Goal: Task Accomplishment & Management: Complete application form

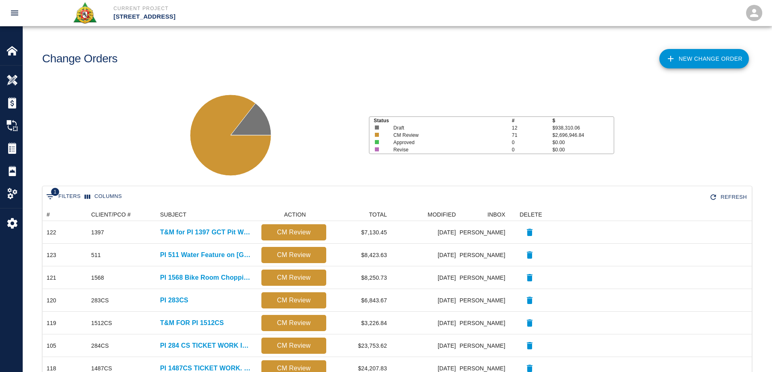
scroll to position [6, 6]
click at [13, 145] on img at bounding box center [11, 148] width 11 height 11
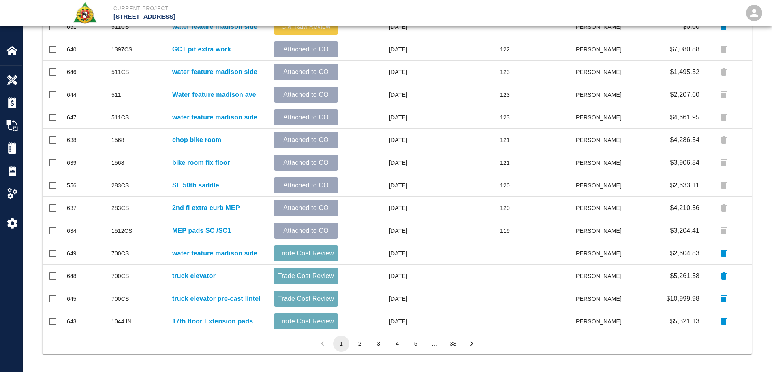
scroll to position [344, 0]
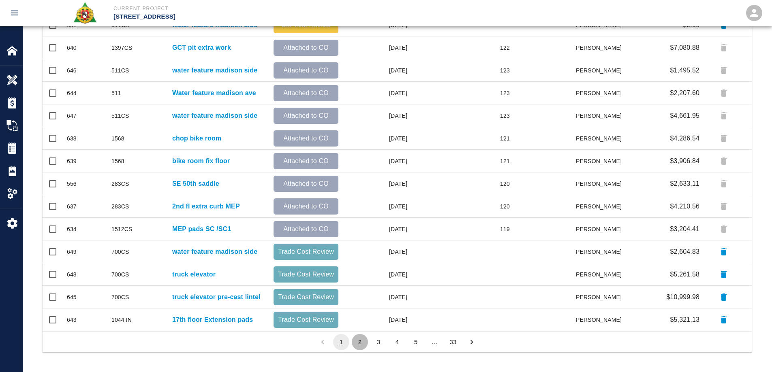
click at [360, 344] on button "2" at bounding box center [360, 342] width 16 height 16
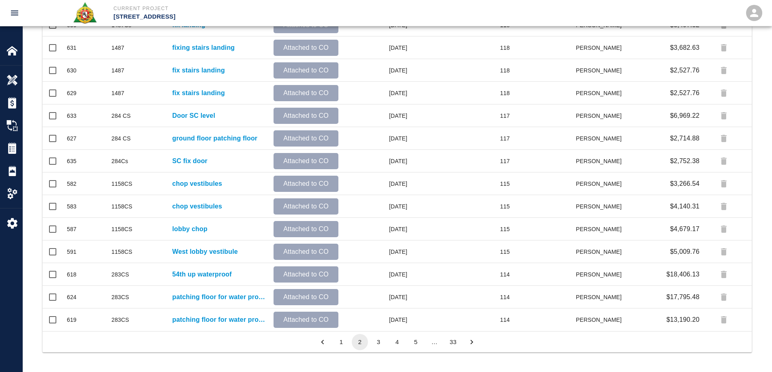
click at [340, 343] on button "1" at bounding box center [341, 342] width 16 height 16
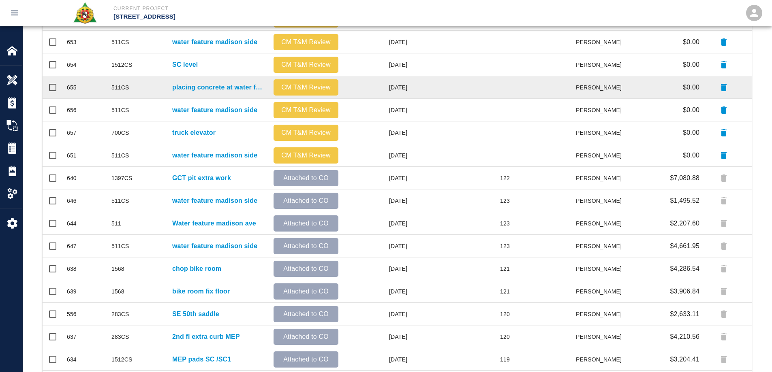
scroll to position [100, 0]
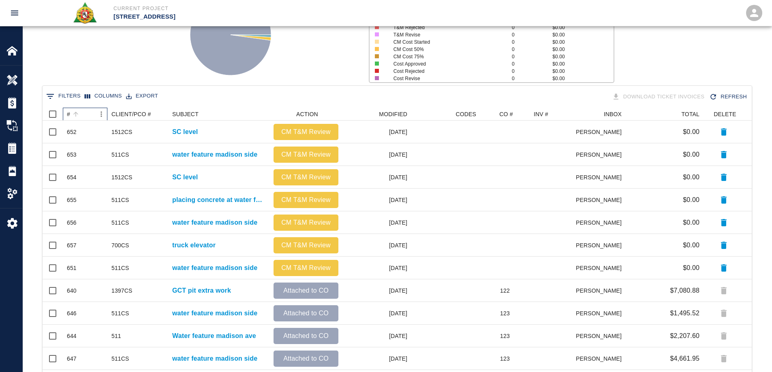
click at [69, 115] on div "#" at bounding box center [68, 114] width 3 height 13
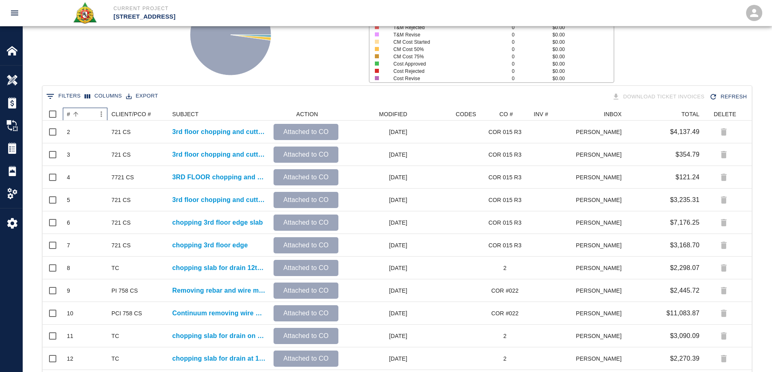
click at [69, 115] on div "#" at bounding box center [68, 114] width 3 height 13
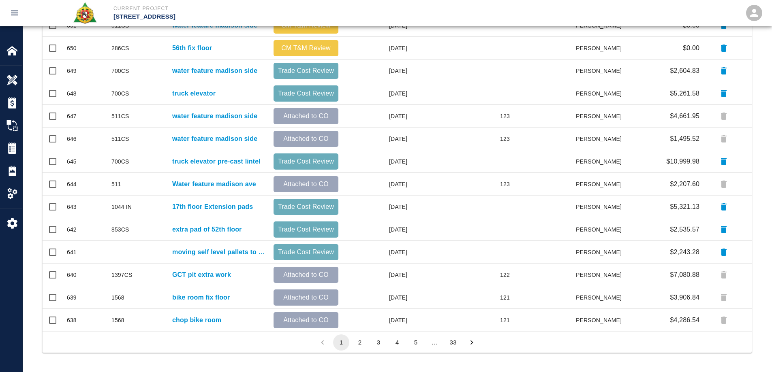
scroll to position [344, 0]
click at [359, 342] on button "2" at bounding box center [360, 342] width 16 height 16
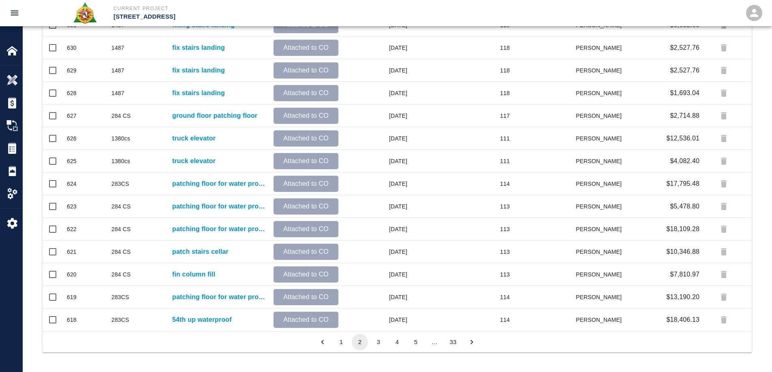
click at [381, 345] on button "3" at bounding box center [378, 342] width 16 height 16
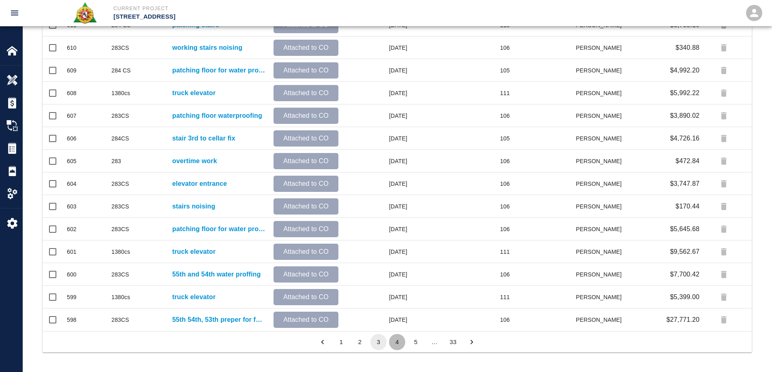
click at [398, 345] on button "4" at bounding box center [397, 342] width 16 height 16
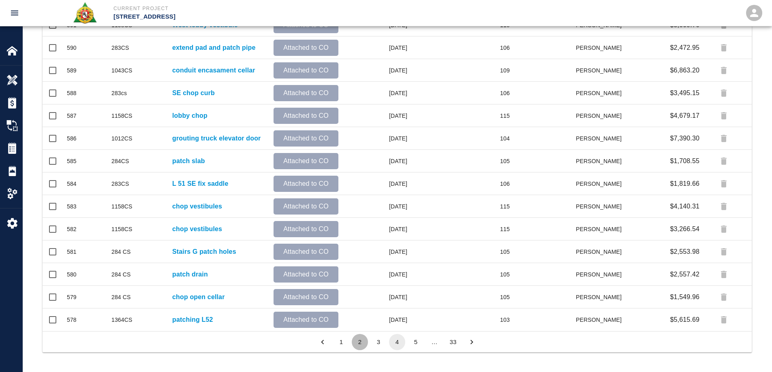
click at [364, 345] on button "2" at bounding box center [360, 342] width 16 height 16
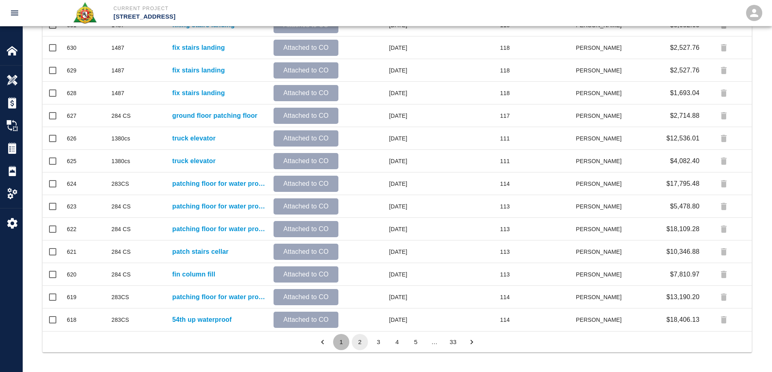
click at [341, 348] on button "1" at bounding box center [341, 342] width 16 height 16
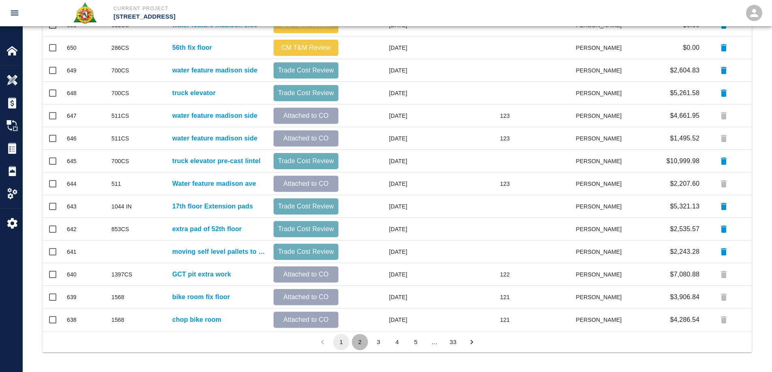
click at [363, 340] on button "2" at bounding box center [360, 342] width 16 height 16
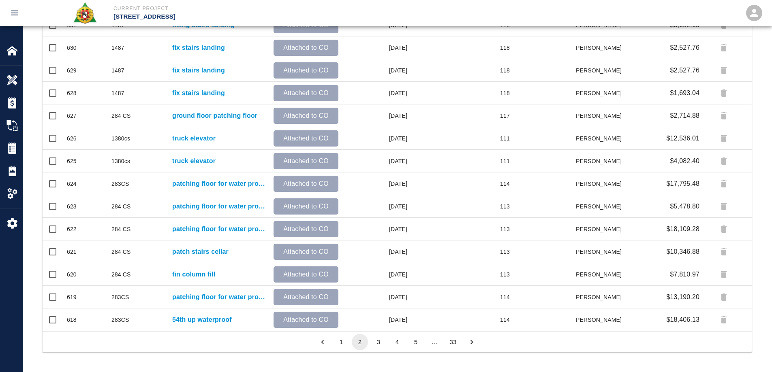
click at [382, 344] on button "3" at bounding box center [378, 342] width 16 height 16
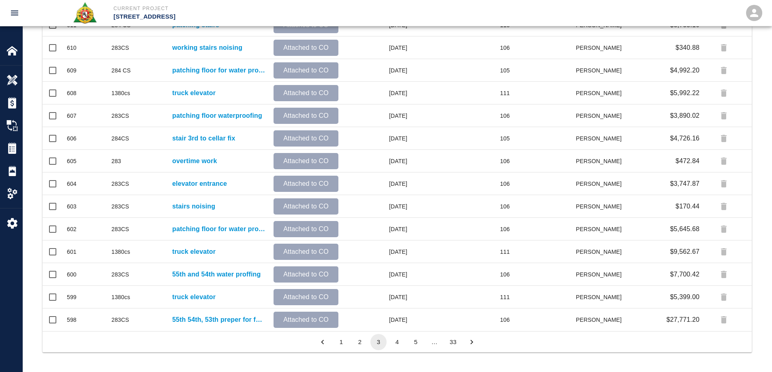
click at [394, 341] on button "4" at bounding box center [397, 342] width 16 height 16
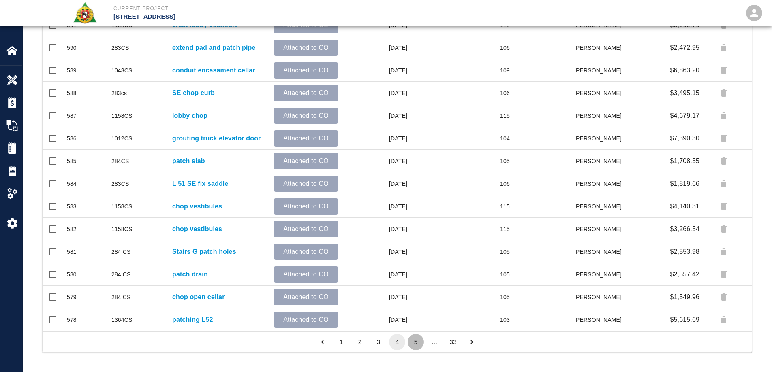
click at [417, 346] on button "5" at bounding box center [416, 342] width 16 height 16
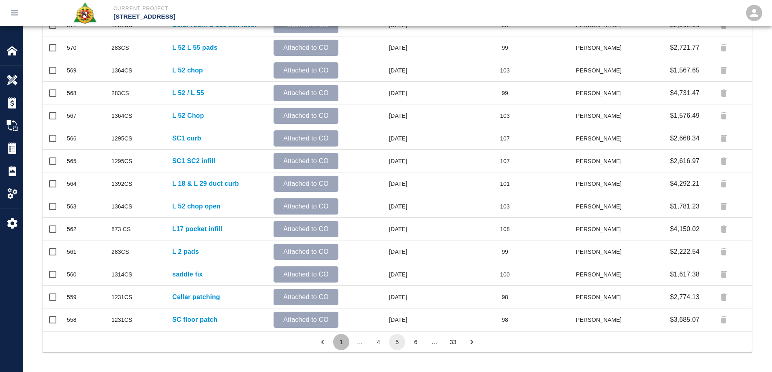
click at [343, 345] on button "1" at bounding box center [341, 342] width 16 height 16
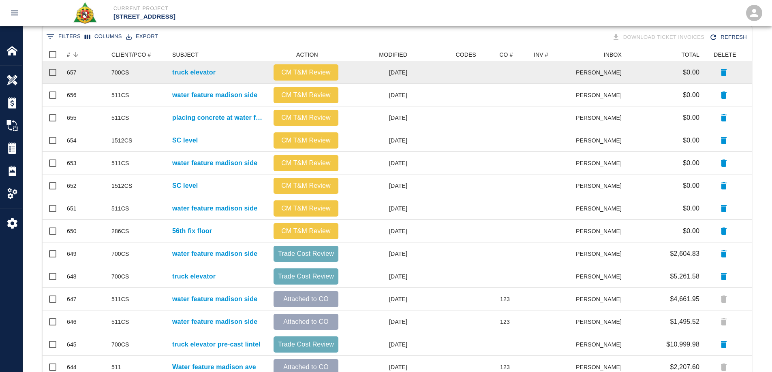
scroll to position [303, 0]
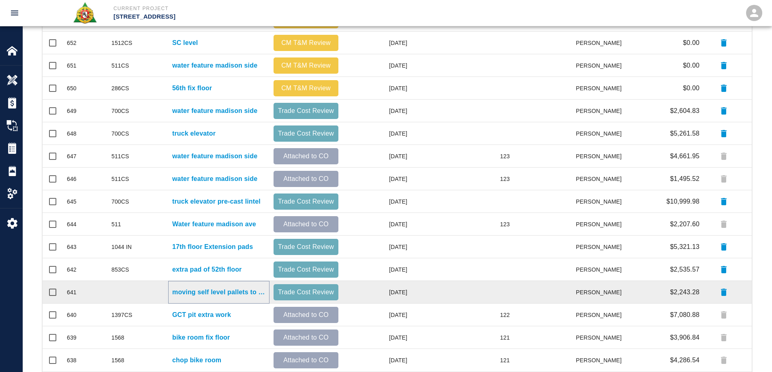
click at [188, 292] on p "moving self level pallets to 57th" at bounding box center [218, 293] width 93 height 10
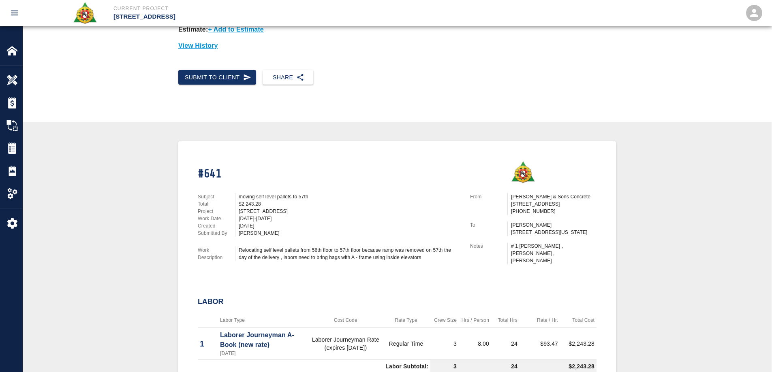
scroll to position [243, 0]
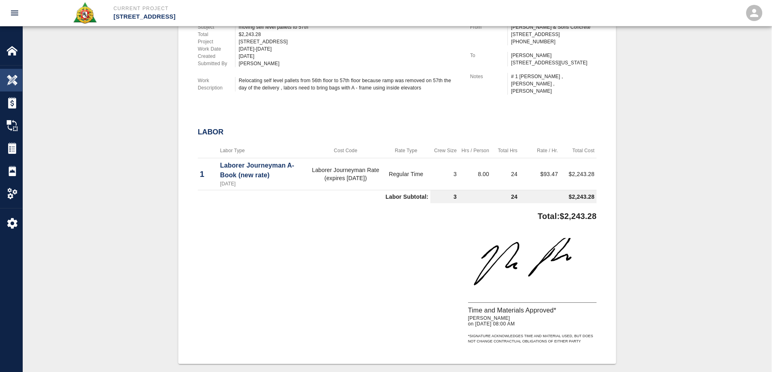
click at [11, 81] on img at bounding box center [11, 80] width 11 height 11
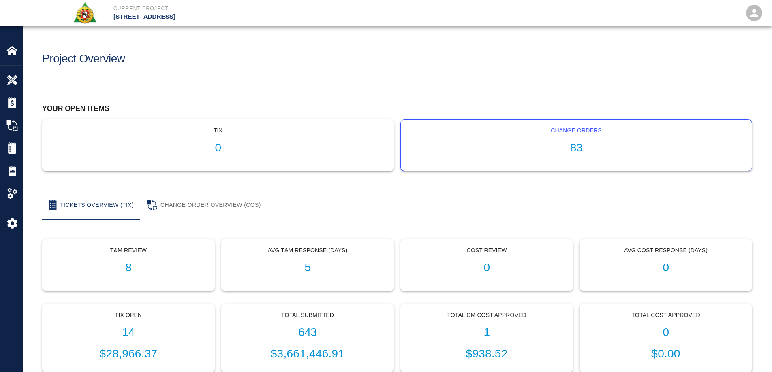
click at [575, 141] on h1 "83" at bounding box center [576, 147] width 338 height 13
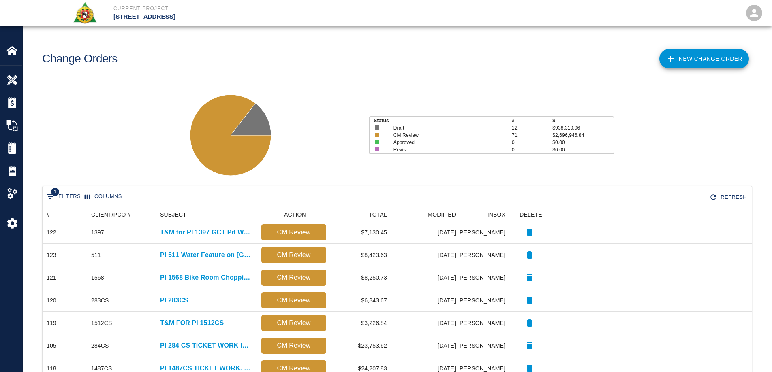
click at [675, 60] on icon at bounding box center [671, 59] width 10 height 10
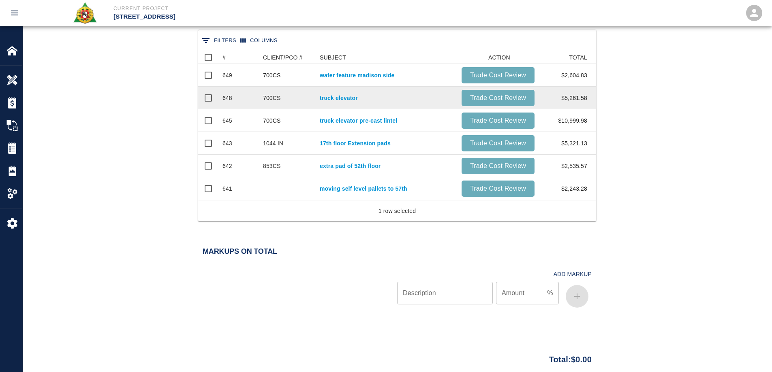
scroll to position [543, 0]
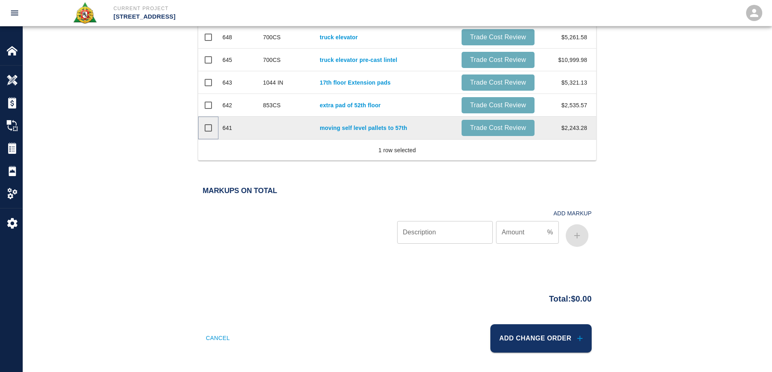
click at [208, 131] on input "Select row" at bounding box center [208, 128] width 17 height 17
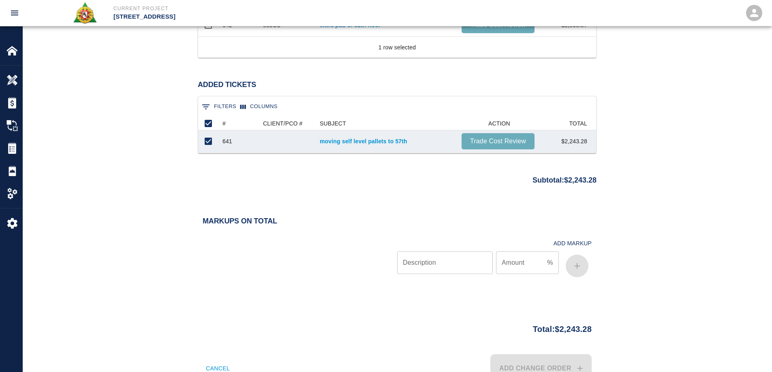
scroll to position [624, 0]
click at [444, 265] on input "Description" at bounding box center [445, 262] width 96 height 23
click at [628, 245] on div "Markups on Total Add Markup Description Description Amount % Amount" at bounding box center [397, 257] width 749 height 83
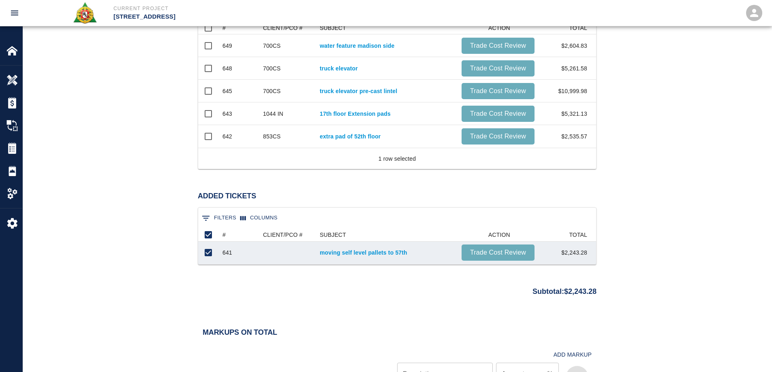
scroll to position [532, 0]
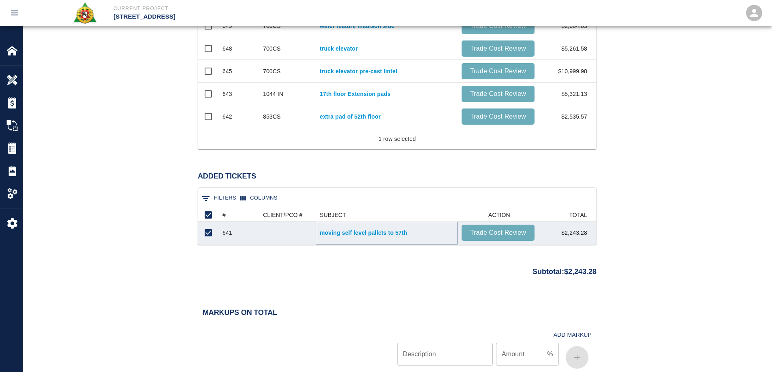
click at [369, 233] on link "moving self level pallets to 57th" at bounding box center [387, 233] width 134 height 8
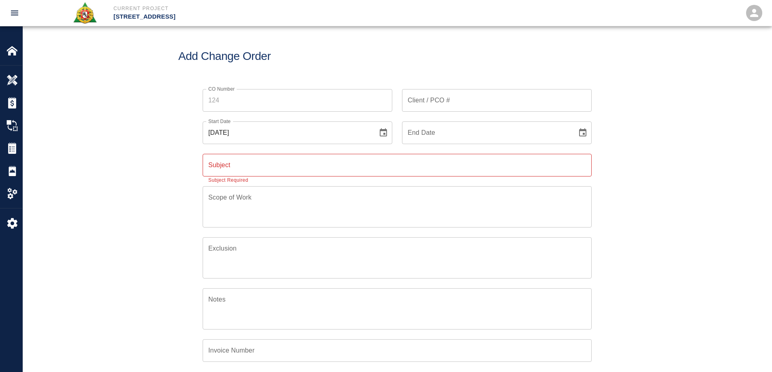
scroll to position [0, 0]
click at [233, 169] on input "Subject" at bounding box center [397, 167] width 389 height 23
drag, startPoint x: 233, startPoint y: 169, endPoint x: 219, endPoint y: 212, distance: 45.2
click at [220, 217] on textarea "Scope of Work" at bounding box center [397, 209] width 378 height 28
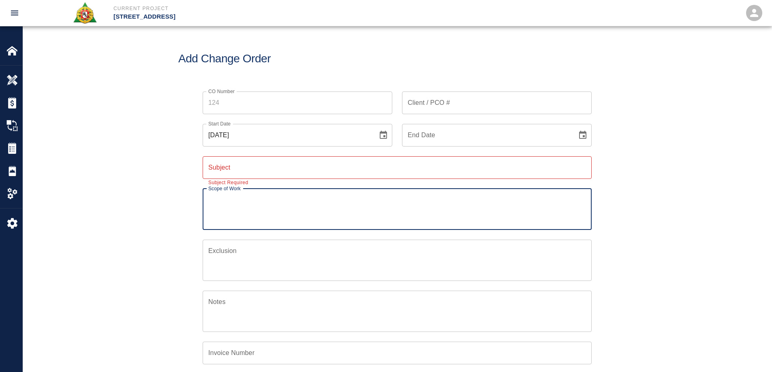
paste textarea "Relocating self level pallets from 56th floor to 57th floor because ramp was re…"
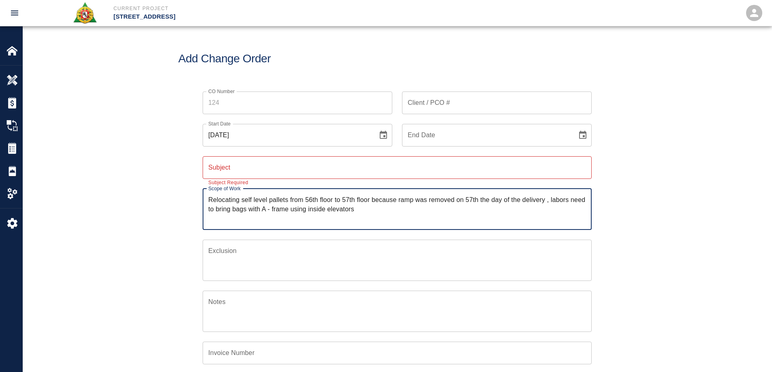
type textarea "Relocating self level pallets from 56th floor to 57th floor because ramp was re…"
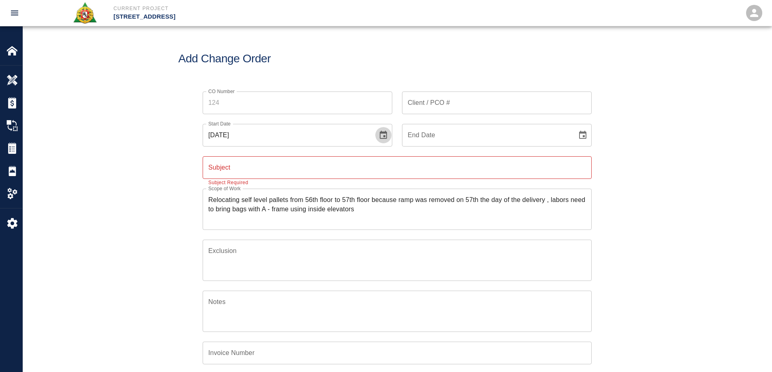
click at [382, 133] on icon "Choose date, selected date is Sep 10, 2025" at bounding box center [383, 135] width 7 height 8
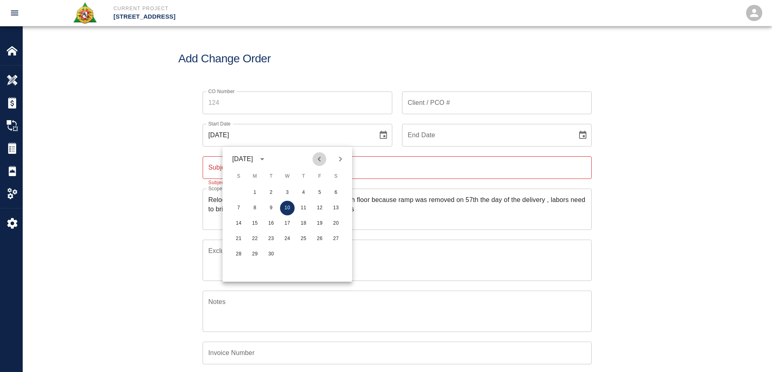
click at [319, 163] on icon "Previous month" at bounding box center [319, 159] width 10 height 10
click at [292, 207] on button "6" at bounding box center [287, 208] width 15 height 15
type input "08/06/2025"
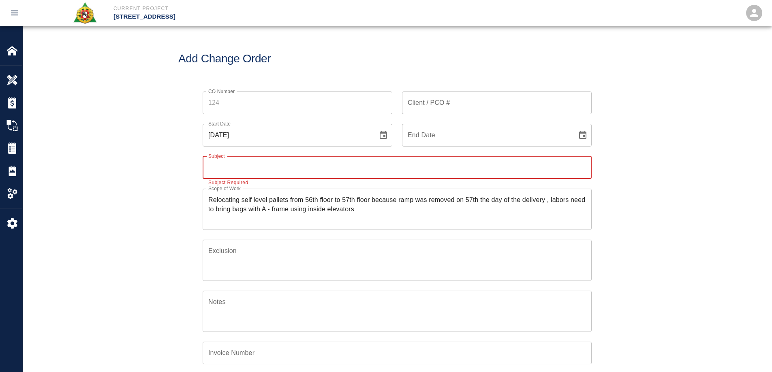
click at [253, 167] on input "Subject" at bounding box center [397, 167] width 389 height 23
click at [359, 168] on input "Subject" at bounding box center [397, 167] width 389 height 23
click at [226, 166] on input "Additionalk Labor Time on L56 & L57 for relocating self-level materials." at bounding box center [397, 167] width 389 height 23
type input "Additional Labor Time on L56 & L57 for relocating self-level materials."
click at [583, 137] on icon "Choose date" at bounding box center [583, 135] width 10 height 10
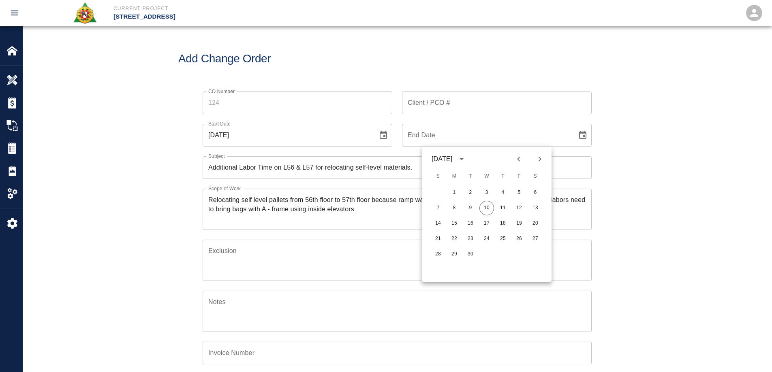
click at [518, 154] on icon "Previous month" at bounding box center [519, 159] width 10 height 10
drag, startPoint x: 491, startPoint y: 205, endPoint x: 478, endPoint y: 192, distance: 18.3
click at [491, 205] on button "6" at bounding box center [486, 208] width 15 height 15
type input "08/06/2025"
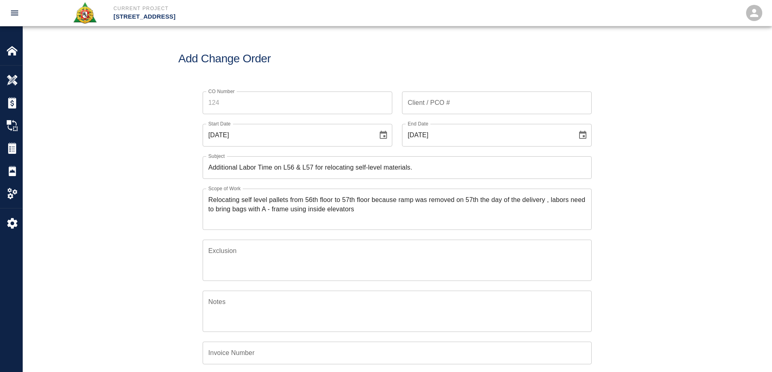
click at [657, 239] on div "CO Number CO Number Client / PCO # Client / PCO # Start Date 08/06/2025 Start D…" at bounding box center [397, 267] width 749 height 371
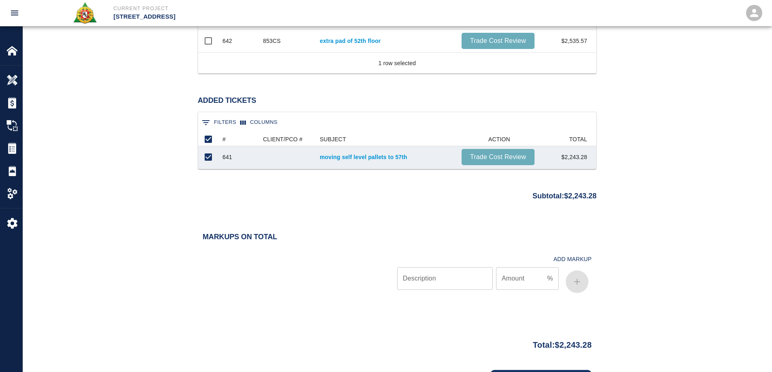
scroll to position [654, 0]
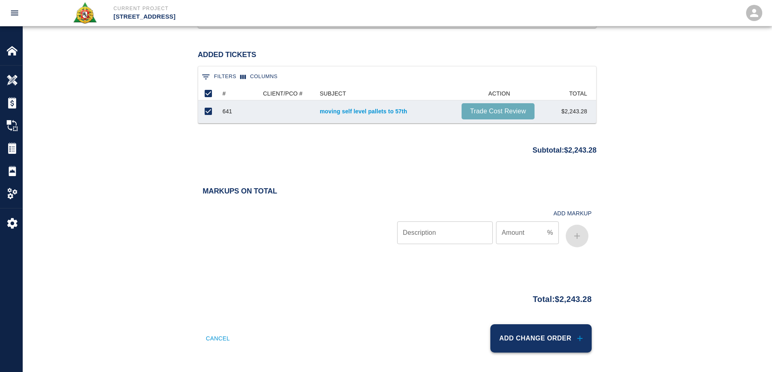
click at [549, 345] on button "Add Change Order" at bounding box center [540, 339] width 101 height 28
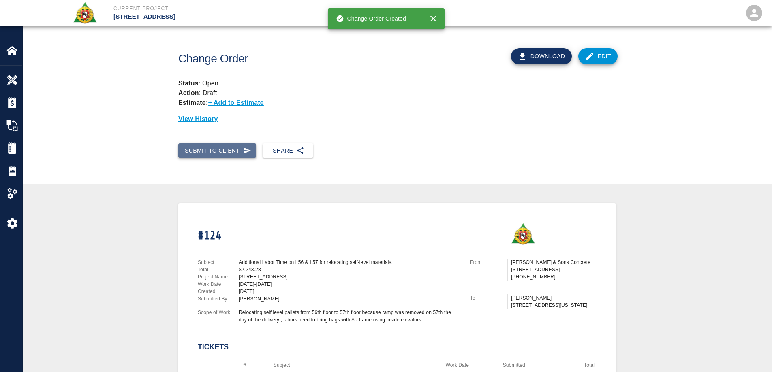
click at [224, 150] on button "Submit to Client" at bounding box center [217, 150] width 78 height 15
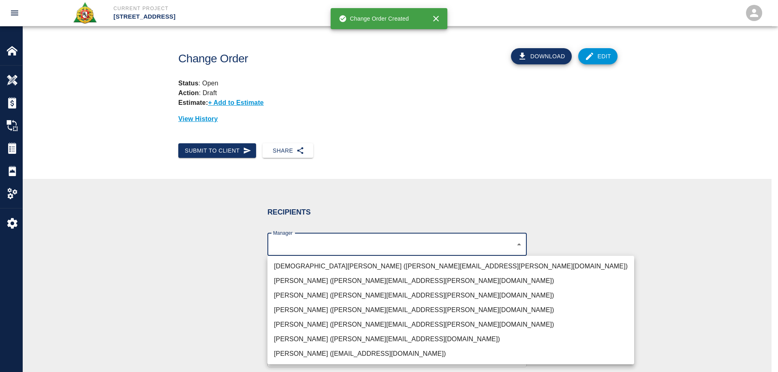
click at [361, 245] on body "Current Project 270 Park Ave Home 270 Park Ave Overview Estimates Change Orders…" at bounding box center [389, 186] width 778 height 372
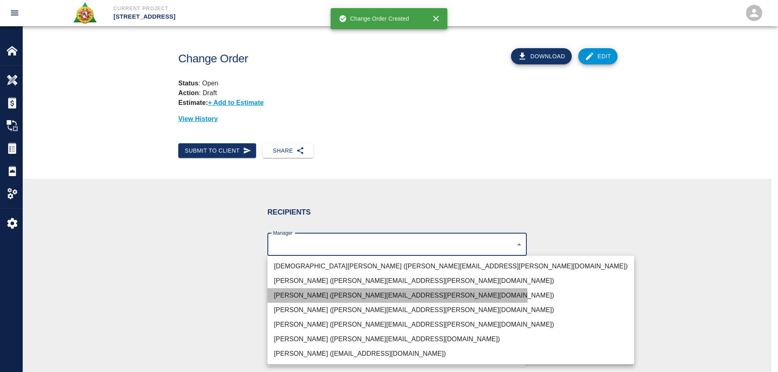
click at [333, 299] on li "Jeremy Williams (jeremy.williams@aecom.com)" at bounding box center [450, 295] width 367 height 15
type input "46b2a3ba-afb6-4300-89a7-2c999d3c6c67"
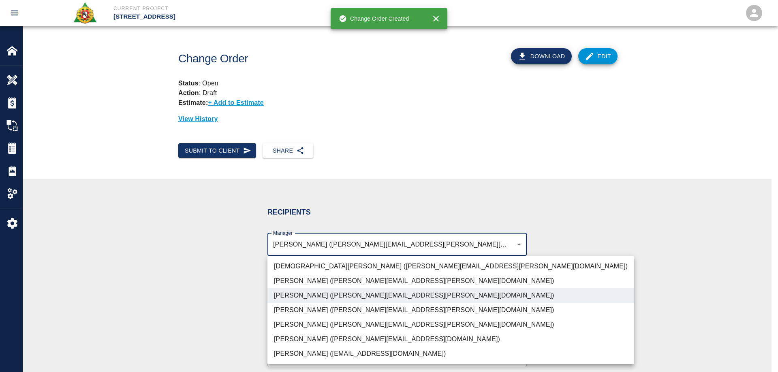
click at [600, 250] on div at bounding box center [389, 186] width 778 height 372
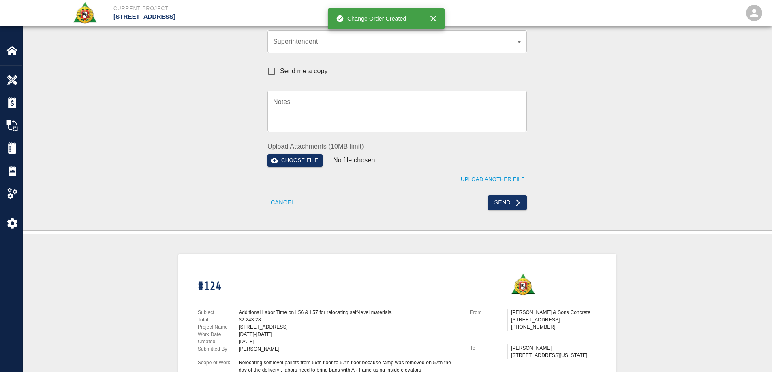
scroll to position [243, 0]
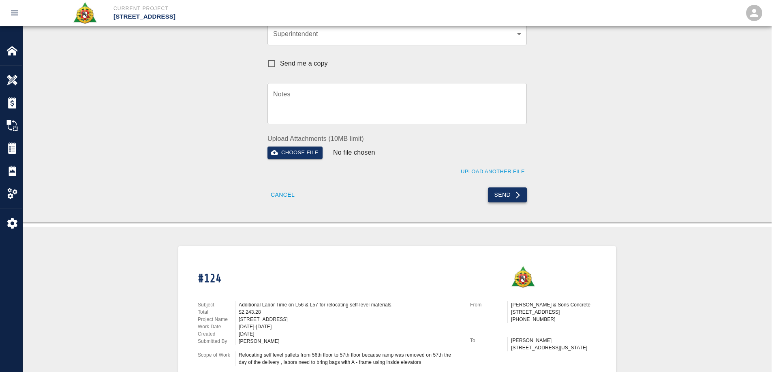
click at [502, 192] on button "Send" at bounding box center [507, 195] width 39 height 15
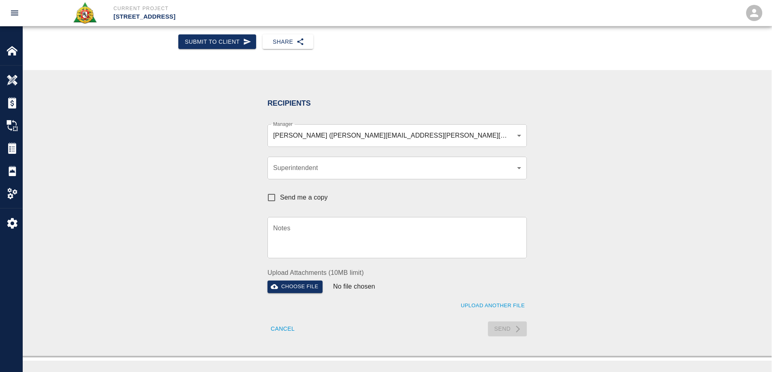
scroll to position [0, 0]
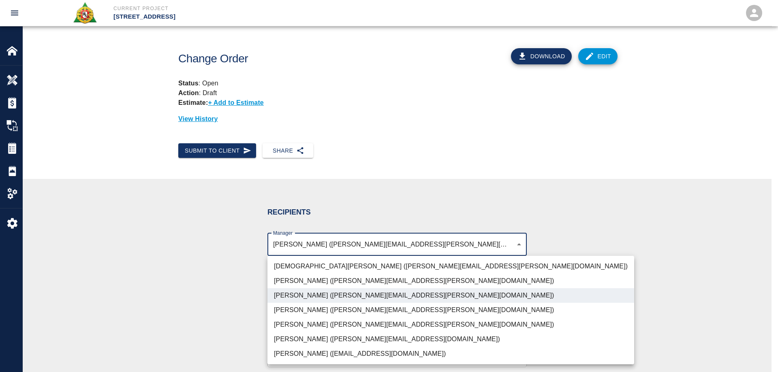
click at [429, 249] on body "Current Project 270 Park Ave Home 270 Park Ave Overview Estimates Change Orders…" at bounding box center [389, 186] width 778 height 372
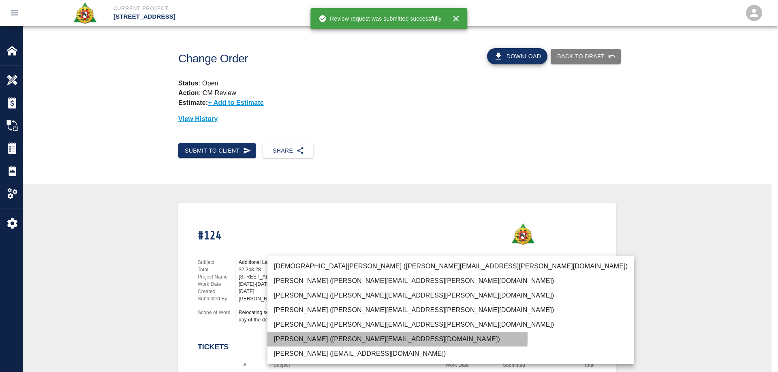
click at [317, 338] on li "Brian Daly (brian.daly1@aecom.com)" at bounding box center [450, 339] width 367 height 15
type input "85da188b-cc1c-4675-87f9-ec2c37837295"
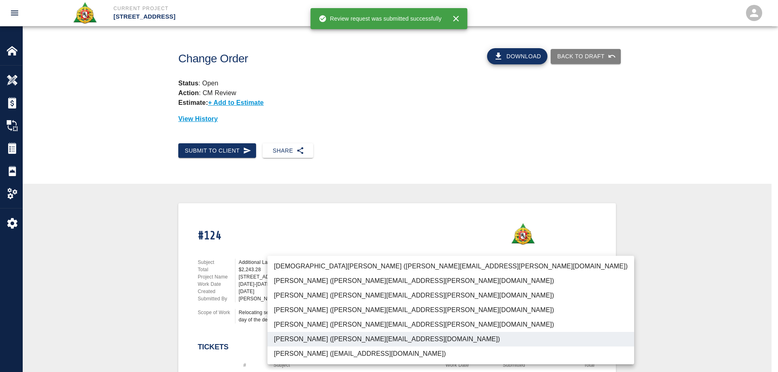
click at [631, 111] on div at bounding box center [389, 186] width 778 height 372
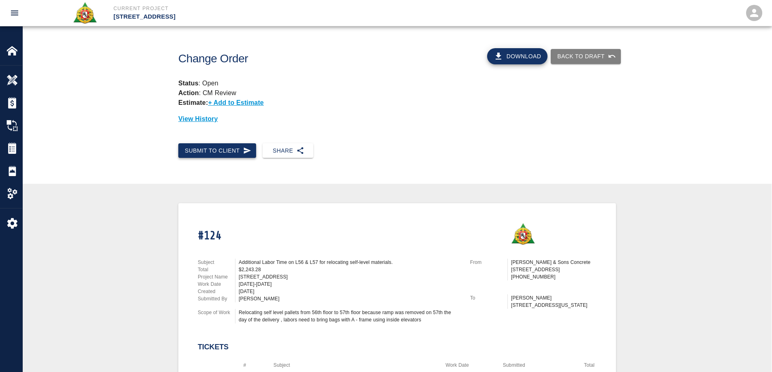
click at [229, 152] on button "Submit to Client" at bounding box center [217, 150] width 78 height 15
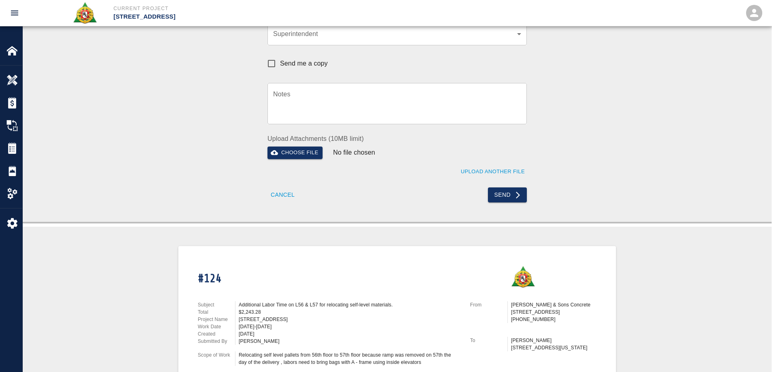
scroll to position [284, 0]
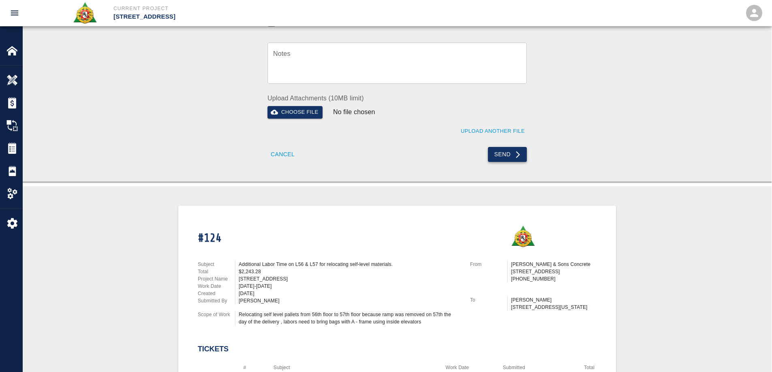
click at [501, 155] on button "Send" at bounding box center [507, 154] width 39 height 15
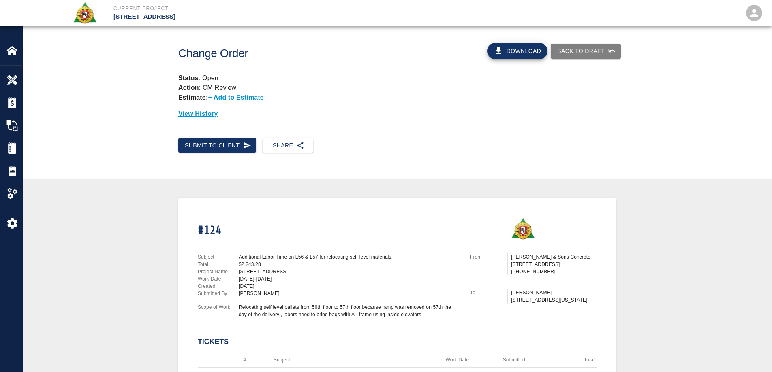
scroll to position [0, 0]
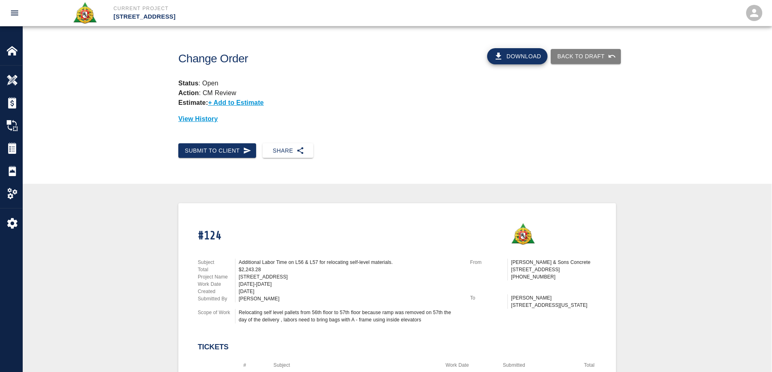
click at [523, 55] on button "Download" at bounding box center [517, 56] width 61 height 16
click at [8, 153] on img at bounding box center [11, 148] width 11 height 11
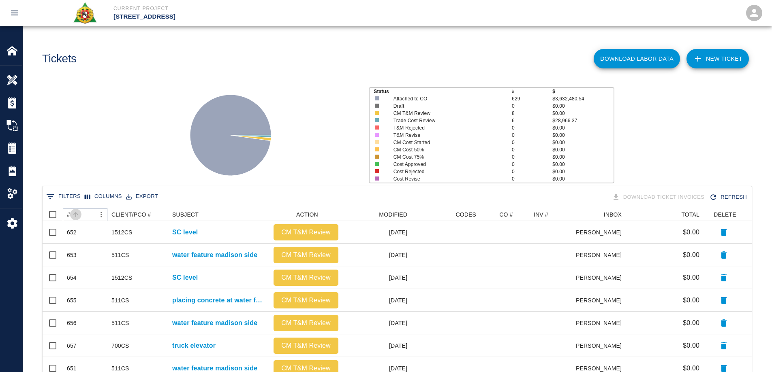
click at [71, 213] on button "Sort" at bounding box center [75, 214] width 11 height 11
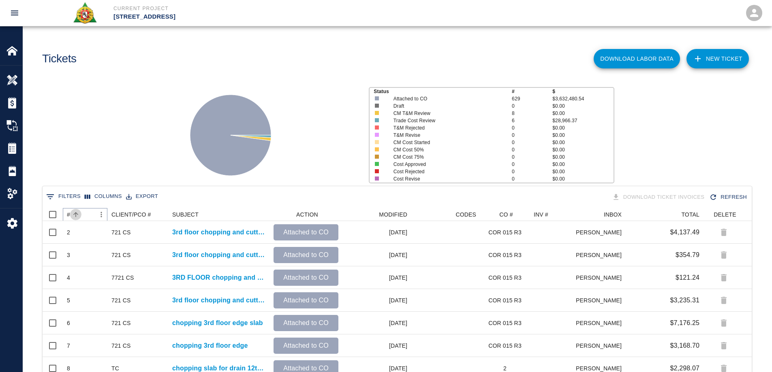
click at [71, 213] on button "Sort" at bounding box center [75, 214] width 11 height 11
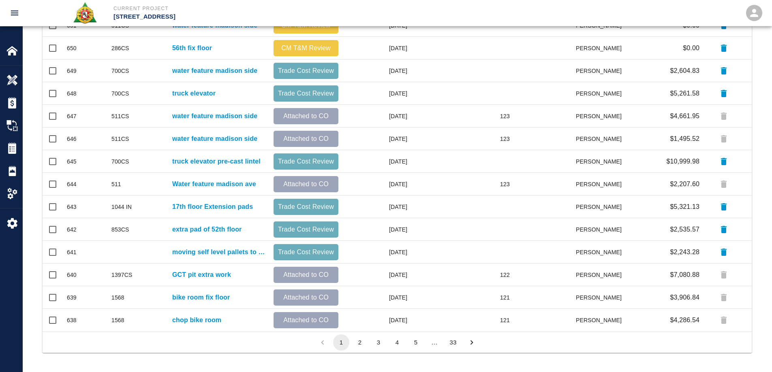
scroll to position [344, 0]
click at [364, 341] on button "2" at bounding box center [360, 342] width 16 height 16
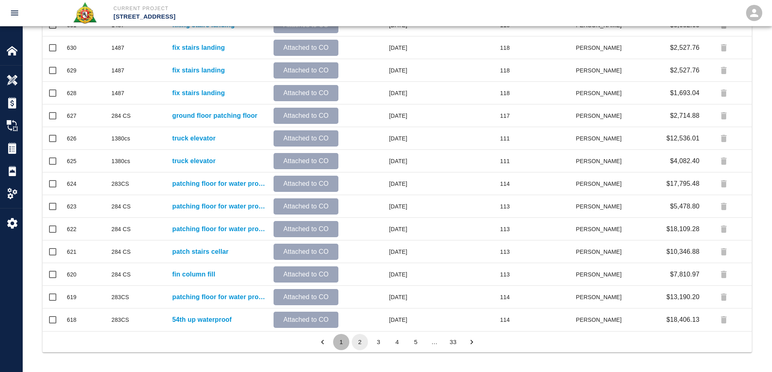
click at [343, 342] on button "1" at bounding box center [341, 342] width 16 height 16
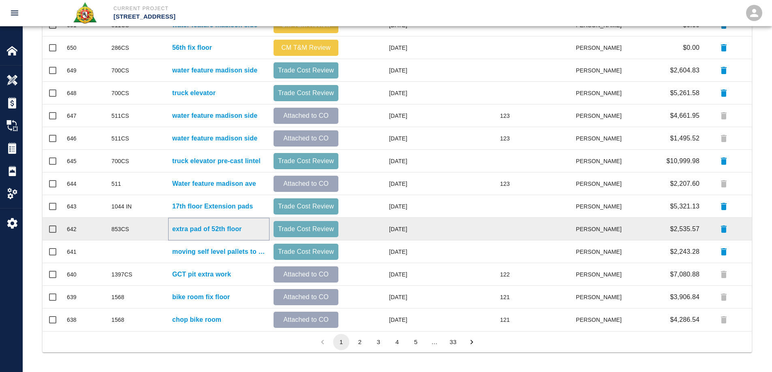
click at [235, 230] on p "extra pad of 52th floor" at bounding box center [206, 229] width 69 height 10
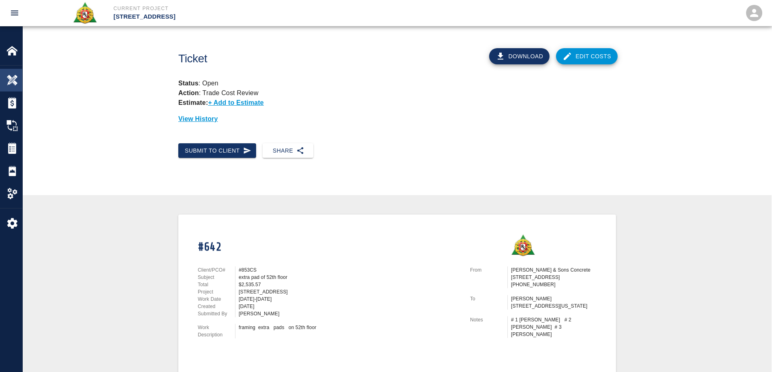
click at [10, 80] on img at bounding box center [11, 80] width 11 height 11
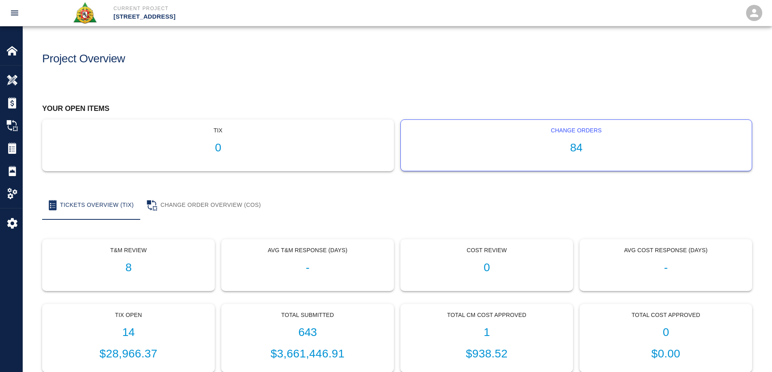
click at [576, 144] on h1 "84" at bounding box center [576, 147] width 338 height 13
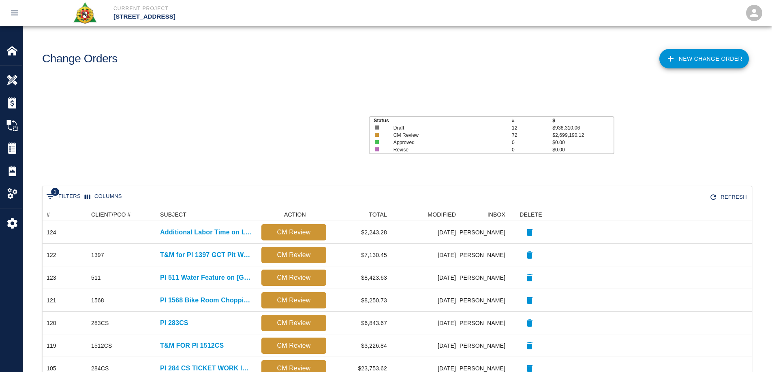
scroll to position [461, 703]
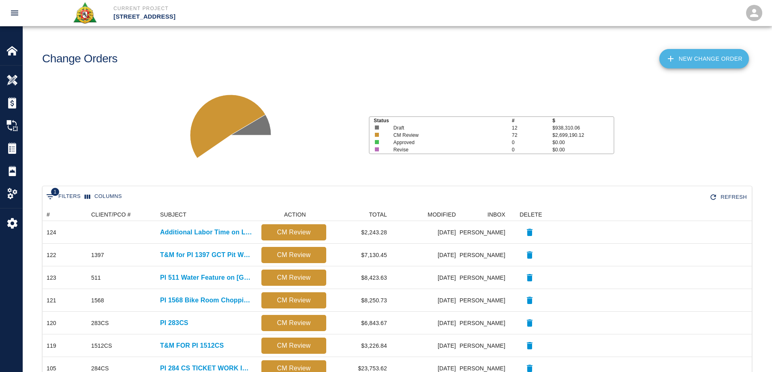
click at [702, 63] on link "New Change Order" at bounding box center [704, 58] width 90 height 19
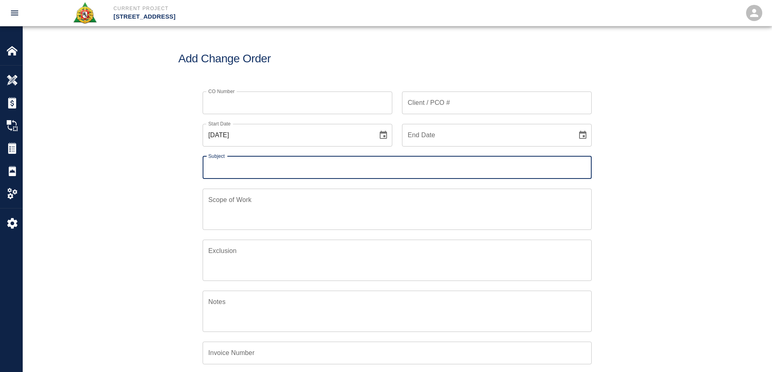
scroll to position [120, 392]
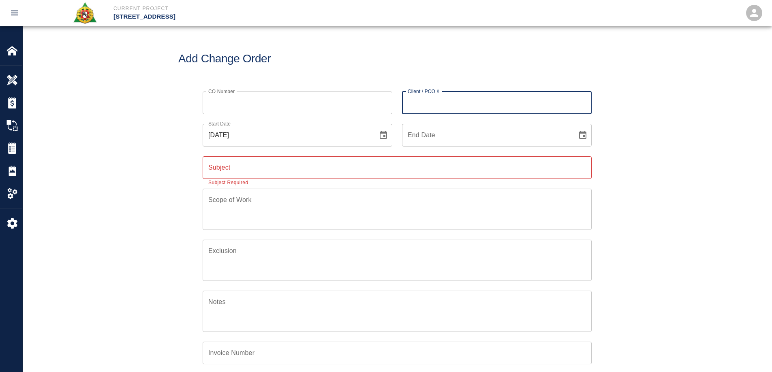
click at [455, 104] on input "Client / PCO #" at bounding box center [497, 103] width 190 height 23
click at [705, 178] on div "CO Number CO Number Client / PCO # 852 Client / PCO # Start Date 09/10/2025 Sta…" at bounding box center [397, 267] width 749 height 371
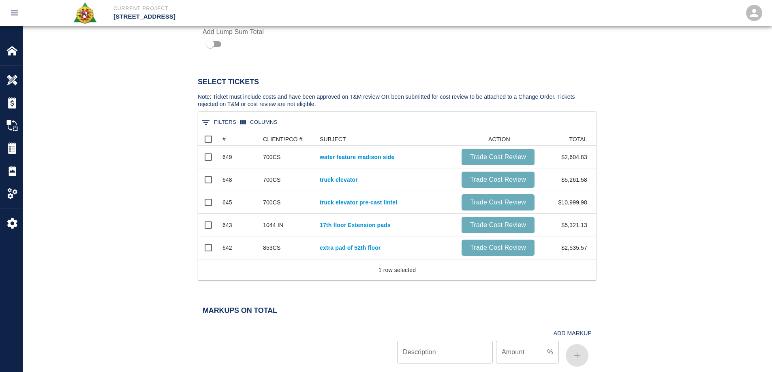
scroll to position [405, 0]
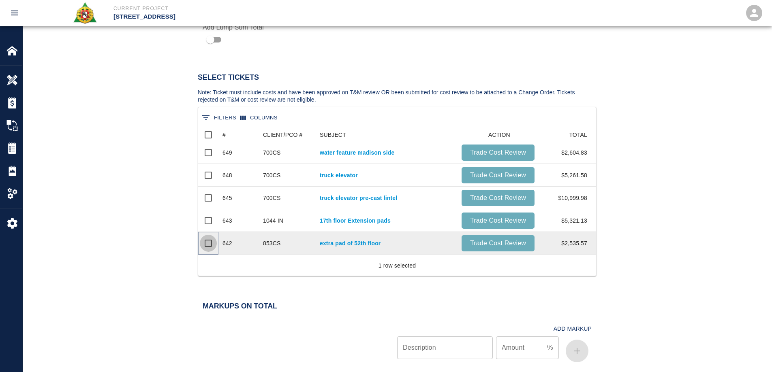
click at [205, 244] on input "Select row" at bounding box center [208, 243] width 17 height 17
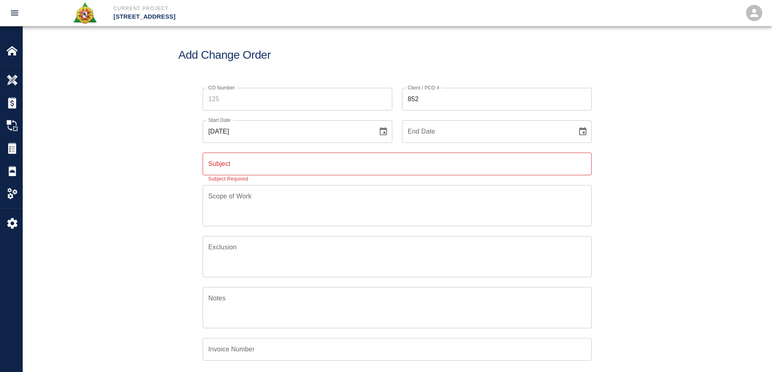
scroll to position [0, 0]
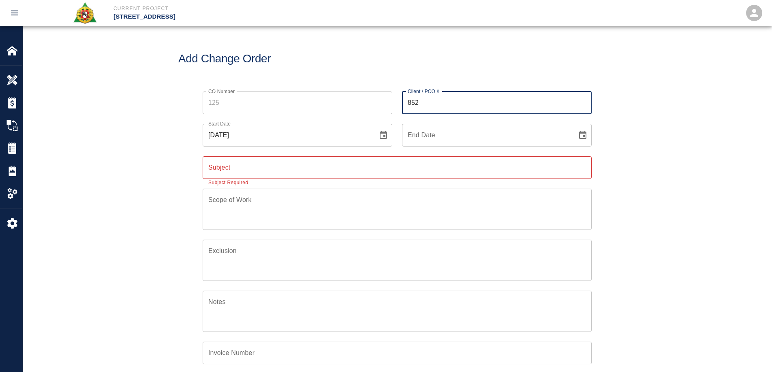
click at [438, 103] on input "852" at bounding box center [497, 103] width 190 height 23
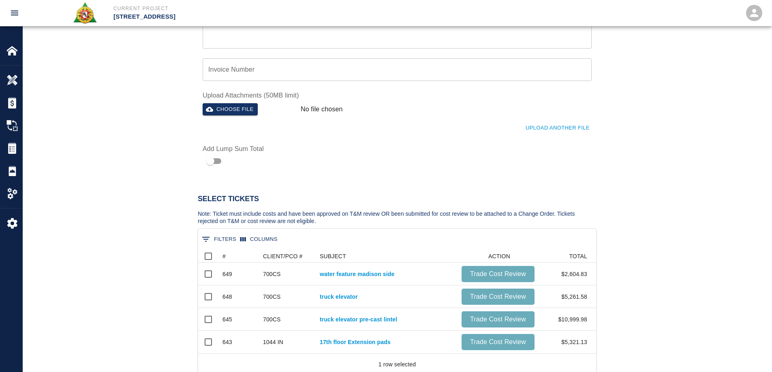
scroll to position [527, 0]
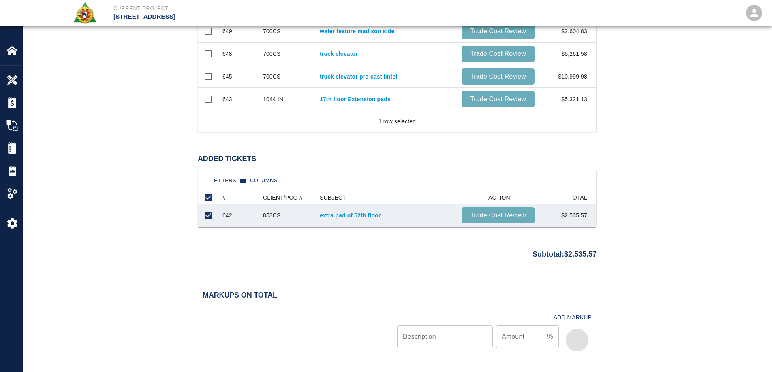
type input "853"
click at [350, 218] on link "extra pad of 52th floor" at bounding box center [387, 216] width 134 height 8
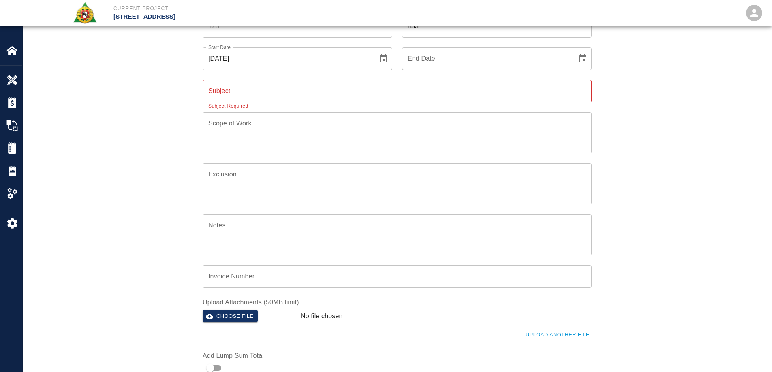
scroll to position [0, 0]
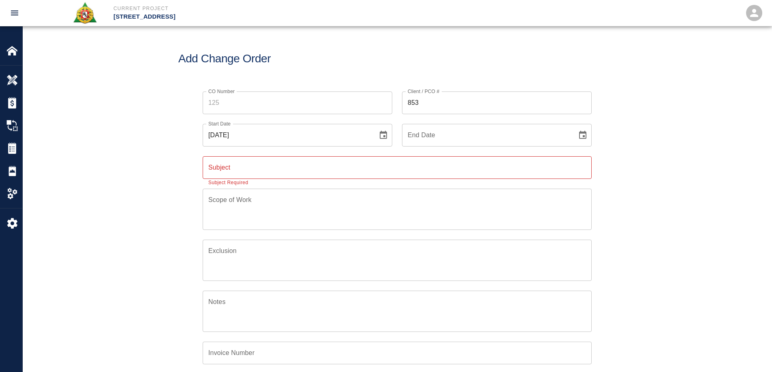
click at [235, 161] on input "Subject" at bounding box center [397, 167] width 389 height 23
paste input "extra pad of 52th floor"
type input "extra pad of 52th floor"
click at [386, 135] on icon "Choose date, selected date is Sep 10, 2025" at bounding box center [383, 135] width 7 height 8
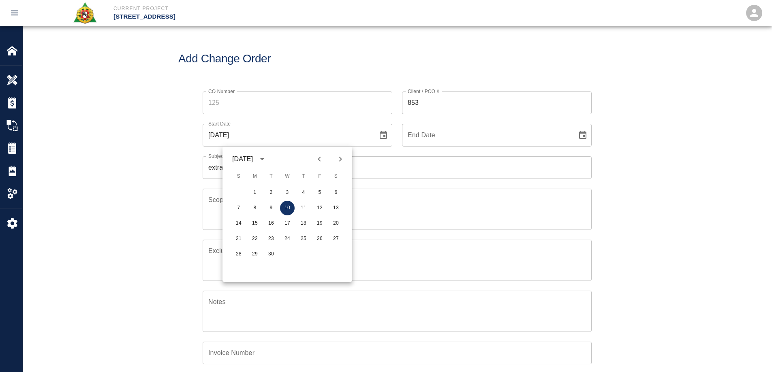
click at [318, 156] on icon "Previous month" at bounding box center [319, 159] width 10 height 10
drag, startPoint x: 274, startPoint y: 204, endPoint x: 423, endPoint y: 151, distance: 158.1
click at [274, 203] on button "5" at bounding box center [271, 208] width 15 height 15
type input "08/05/2025"
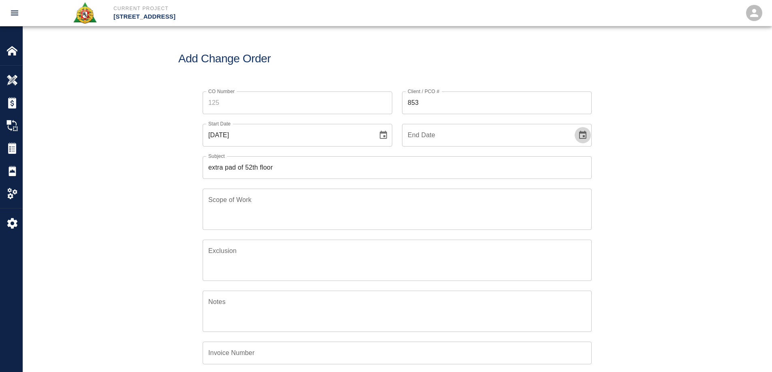
click at [580, 137] on icon "Choose date" at bounding box center [582, 135] width 7 height 8
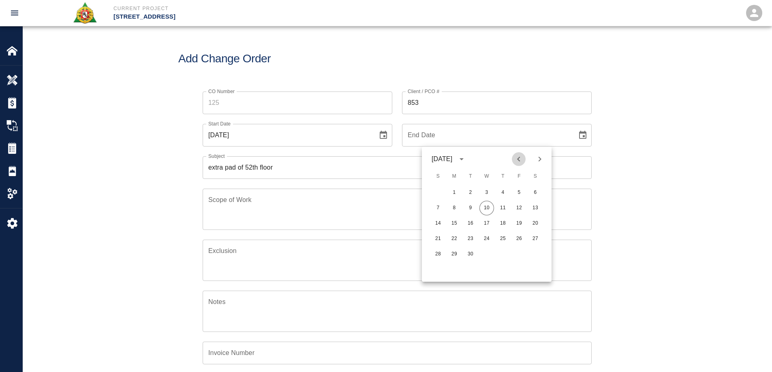
click at [524, 158] on button "Previous month" at bounding box center [519, 159] width 14 height 14
click at [475, 207] on button "5" at bounding box center [470, 208] width 15 height 15
type input "08/05/2025"
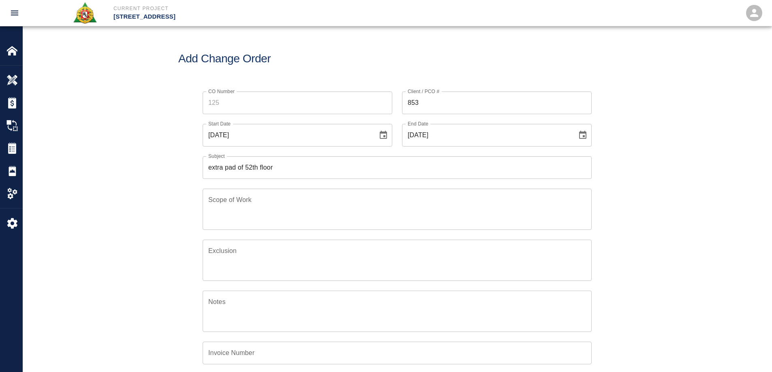
click at [592, 207] on div "CO Number CO Number Client / PCO # 853 Client / PCO # Start Date 08/05/2025 Sta…" at bounding box center [397, 267] width 438 height 371
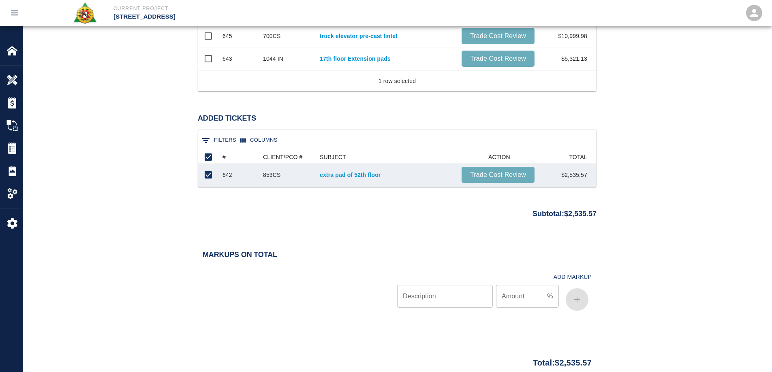
scroll to position [631, 0]
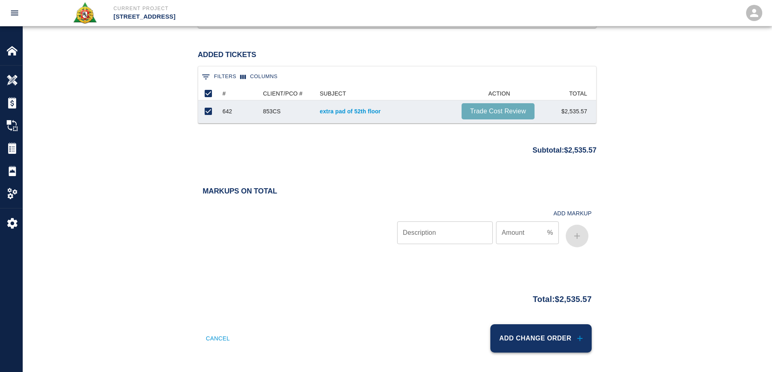
click at [544, 341] on button "Add Change Order" at bounding box center [540, 339] width 101 height 28
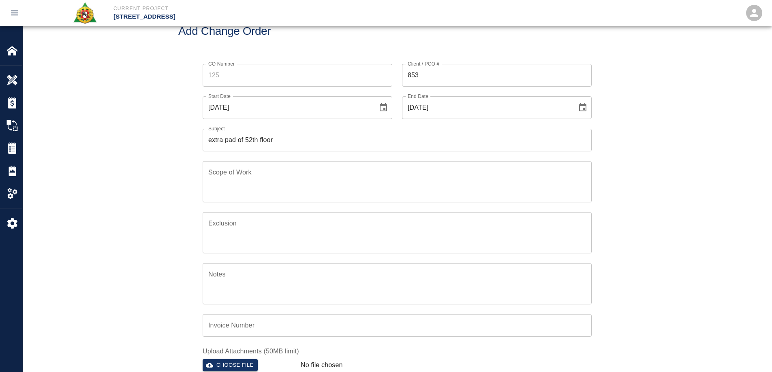
scroll to position [0, 0]
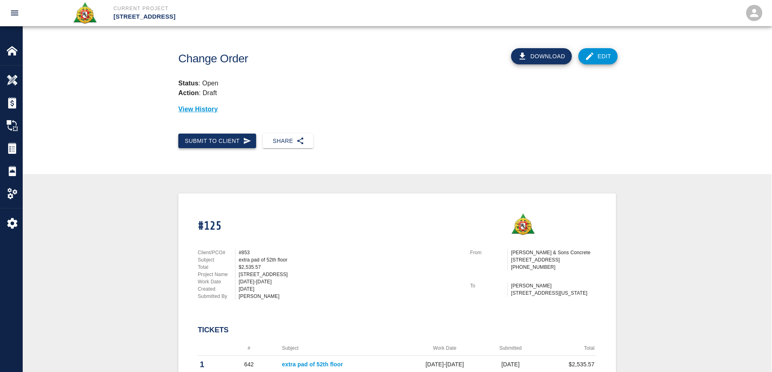
click at [218, 141] on button "Submit to Client" at bounding box center [217, 141] width 78 height 15
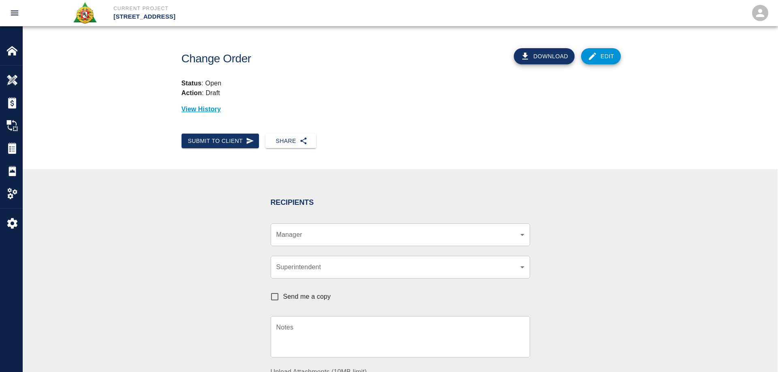
click at [297, 234] on body "Current Project 270 Park Ave Home 270 Park Ave Overview Estimates Change Orders…" at bounding box center [389, 186] width 778 height 372
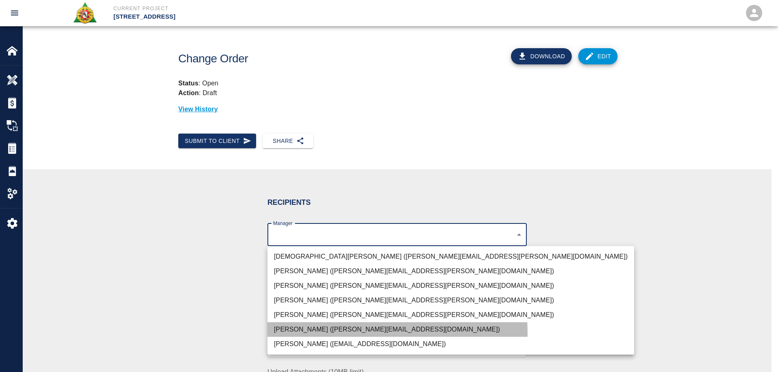
click at [317, 334] on li "Brian Daly (brian.daly1@aecom.com)" at bounding box center [450, 330] width 367 height 15
type input "85da188b-cc1c-4675-87f9-ec2c37837295"
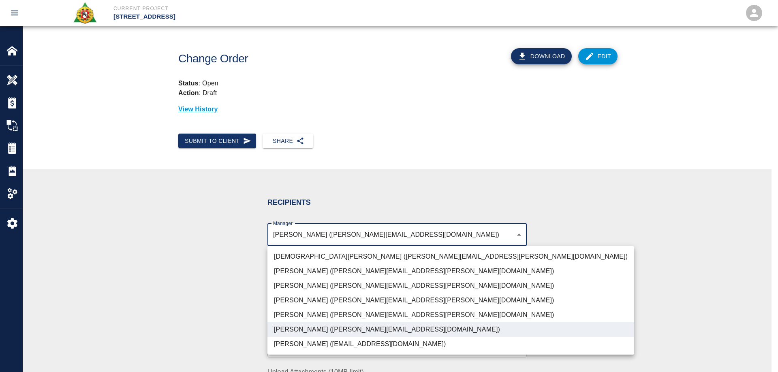
click at [182, 306] on div at bounding box center [389, 186] width 778 height 372
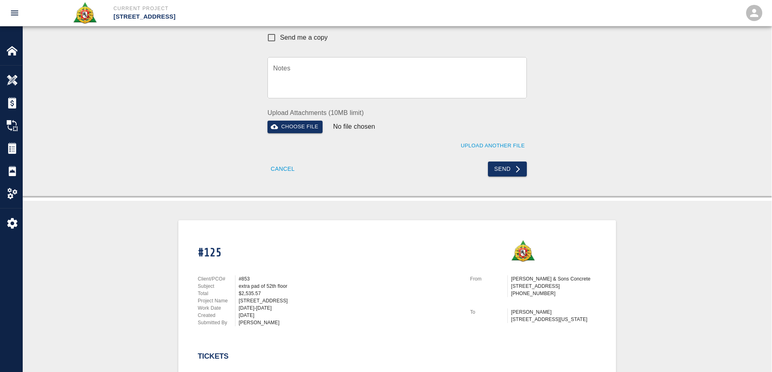
scroll to position [268, 0]
click at [498, 170] on button "Send" at bounding box center [507, 169] width 39 height 15
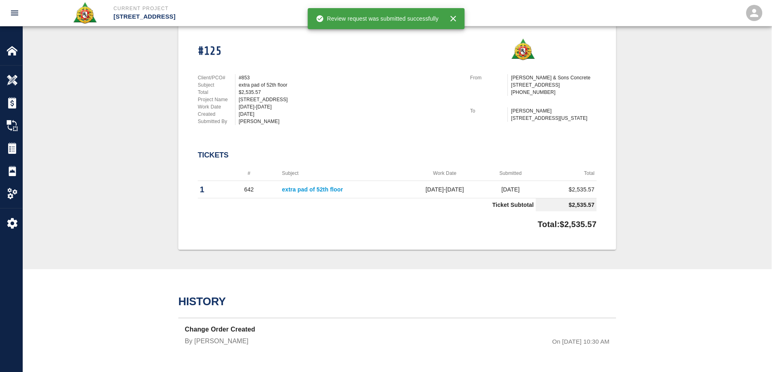
scroll to position [185, 0]
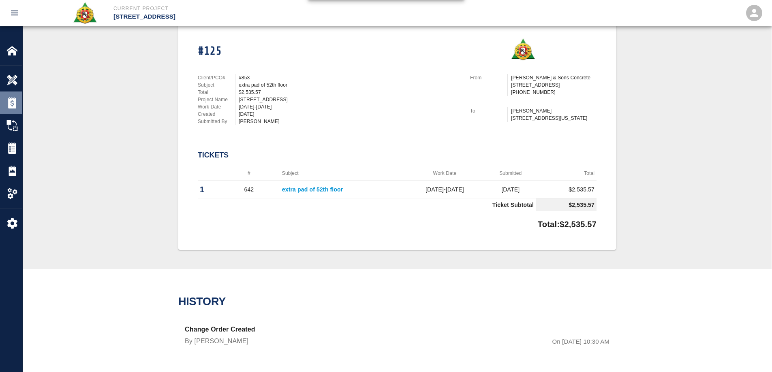
click at [12, 99] on img at bounding box center [11, 102] width 11 height 11
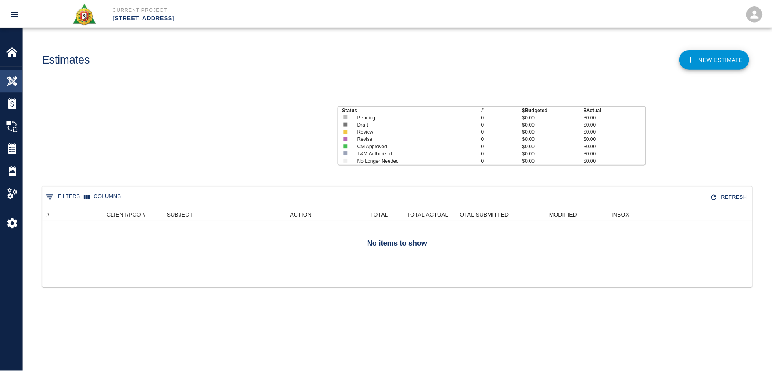
scroll to position [52, 709]
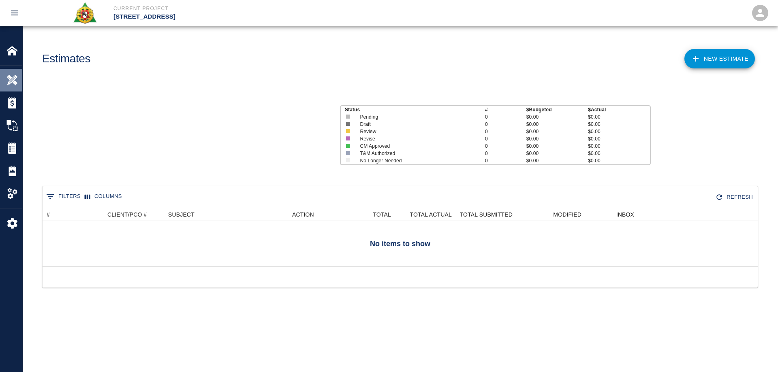
click at [11, 85] on div "Overview" at bounding box center [11, 80] width 22 height 23
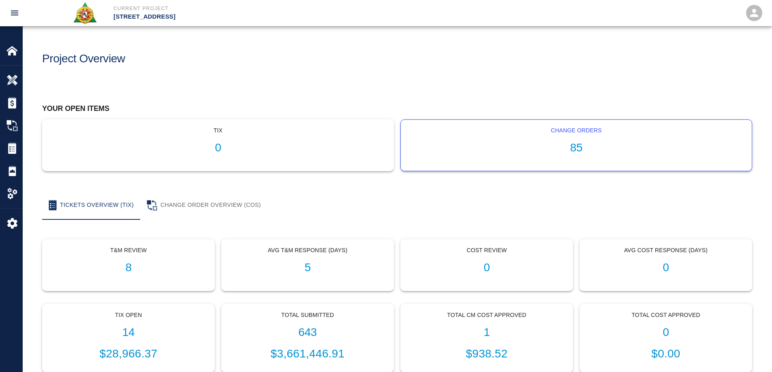
click at [576, 147] on h1 "85" at bounding box center [576, 147] width 338 height 13
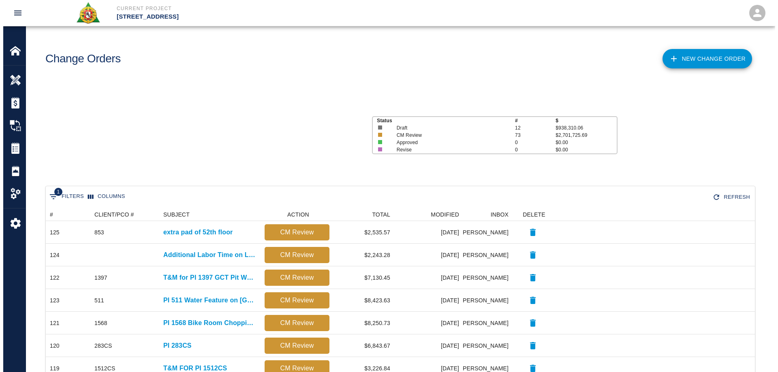
scroll to position [461, 703]
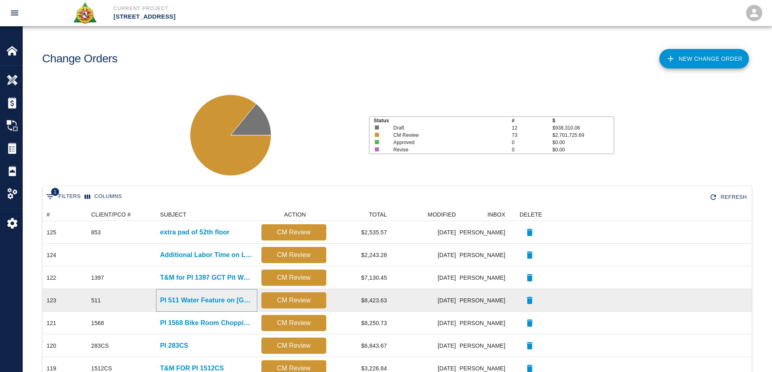
click at [225, 300] on p "PI 511 Water Feature on Madison Ave. Side of Project" at bounding box center [206, 301] width 93 height 10
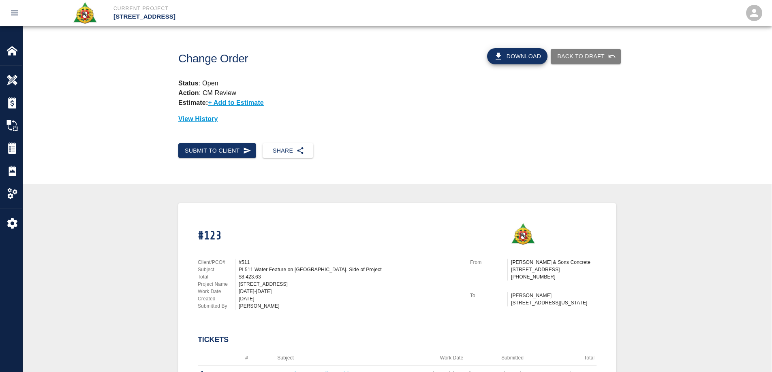
click at [521, 55] on button "Download" at bounding box center [517, 56] width 61 height 16
click at [16, 105] on img at bounding box center [11, 102] width 11 height 11
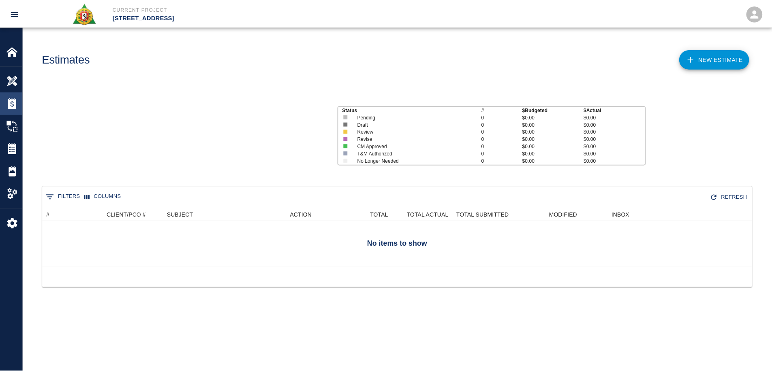
scroll to position [52, 709]
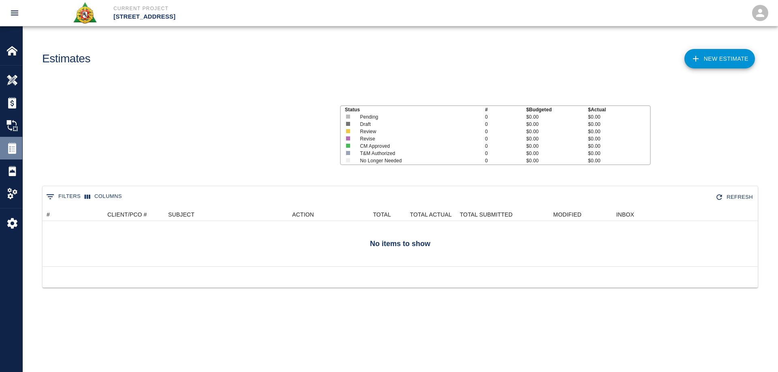
click at [15, 147] on img at bounding box center [11, 148] width 11 height 11
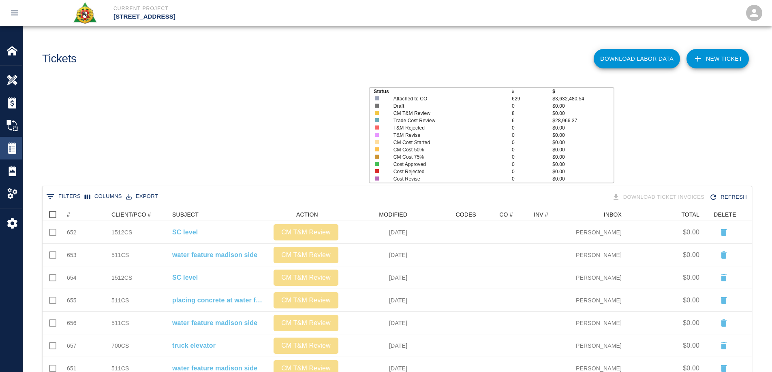
scroll to position [461, 703]
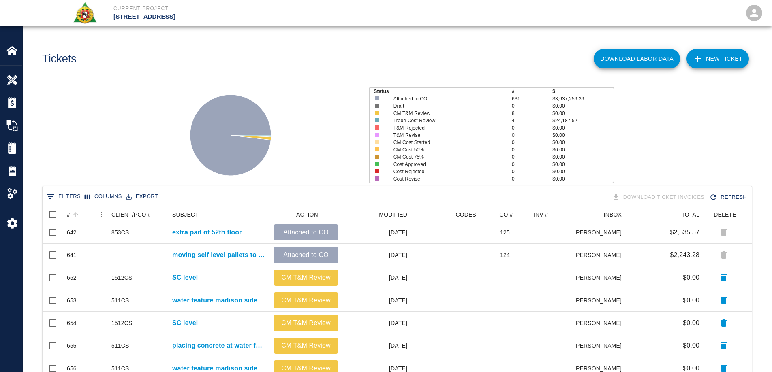
click at [70, 213] on button "Sort" at bounding box center [75, 214] width 11 height 11
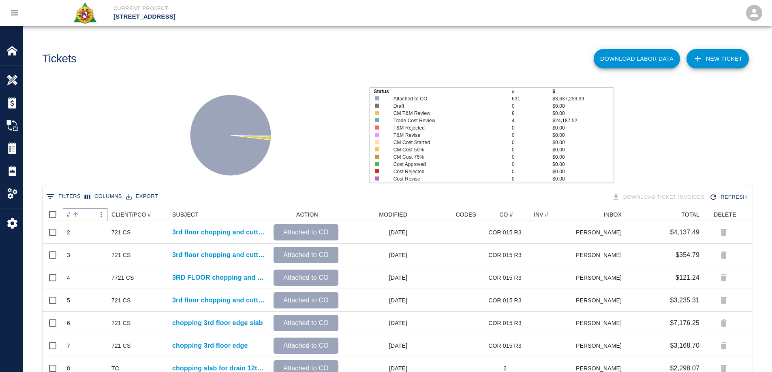
click at [70, 212] on div "#" at bounding box center [75, 214] width 11 height 11
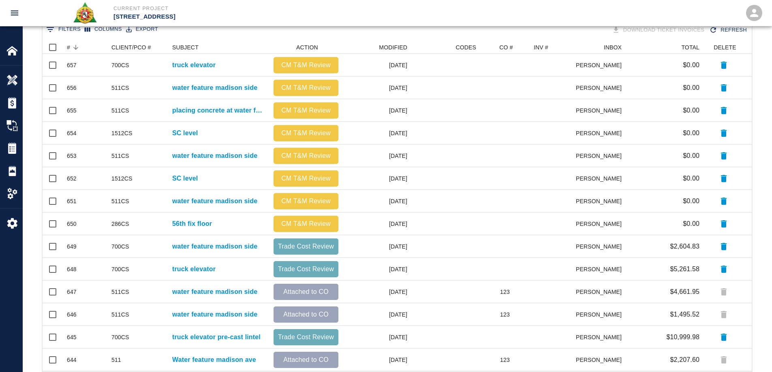
scroll to position [344, 0]
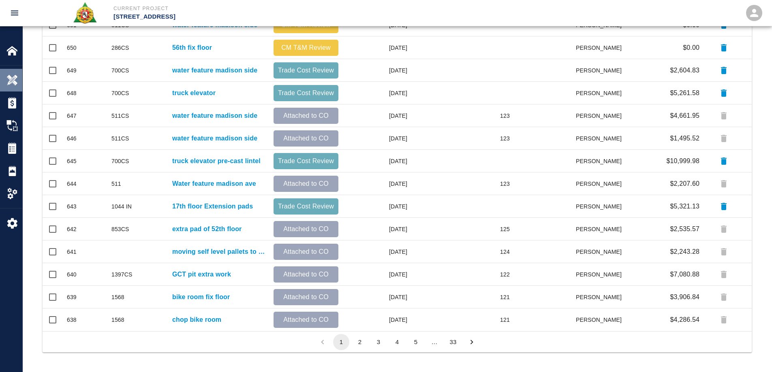
click at [11, 79] on img at bounding box center [11, 80] width 11 height 11
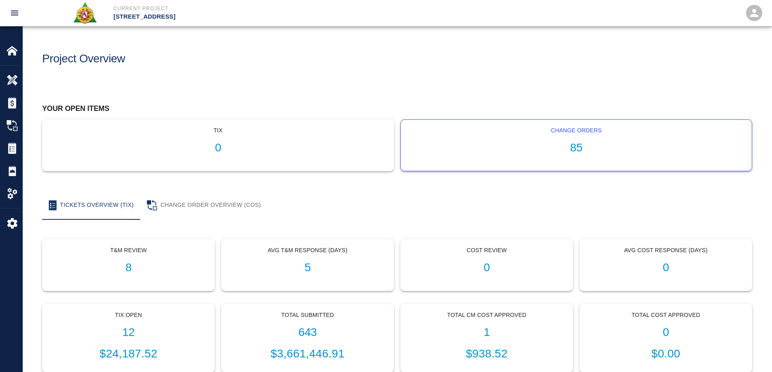
click at [578, 147] on h1 "85" at bounding box center [576, 147] width 338 height 13
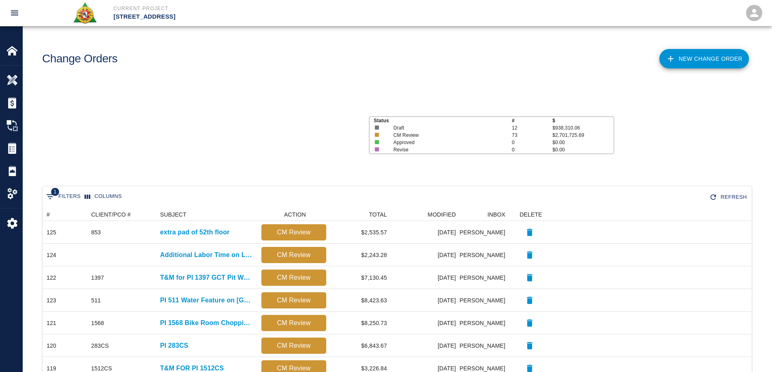
scroll to position [461, 703]
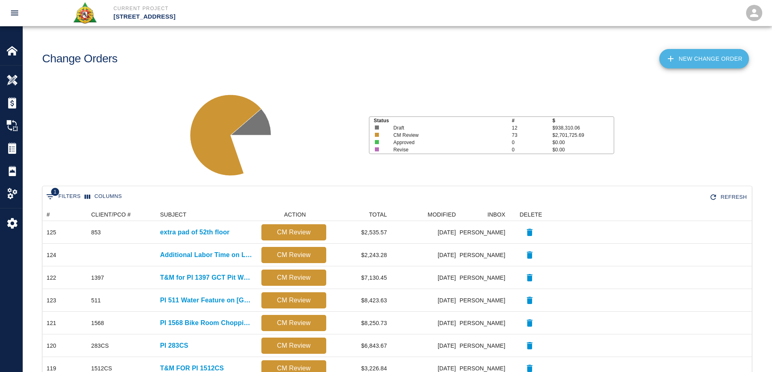
click at [694, 54] on link "New Change Order" at bounding box center [704, 58] width 90 height 19
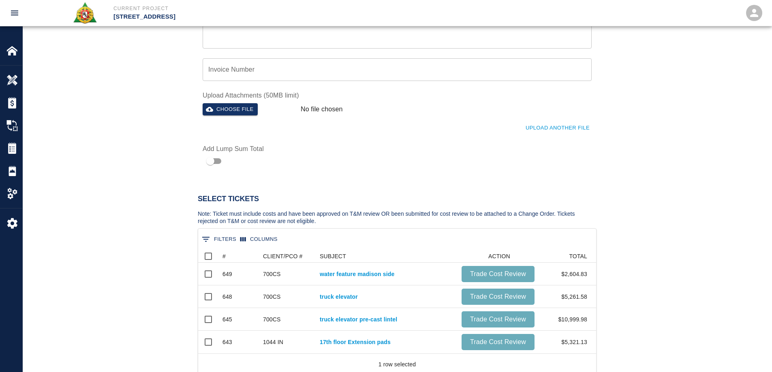
scroll to position [498, 0]
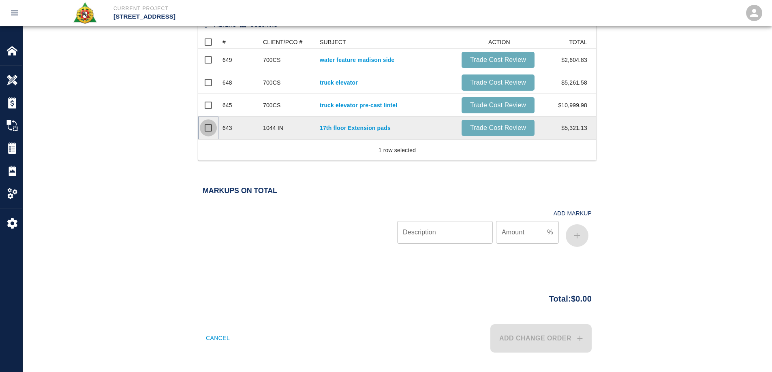
click at [209, 128] on input "Select row" at bounding box center [208, 128] width 17 height 17
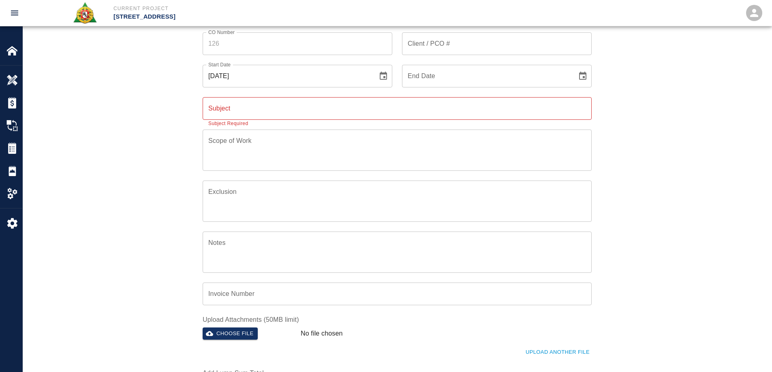
scroll to position [0, 0]
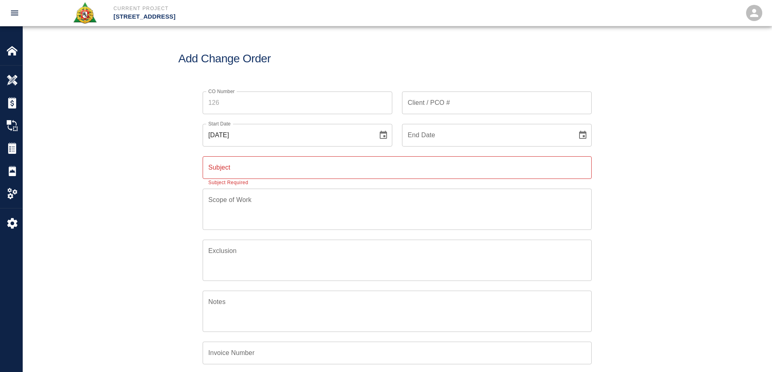
click at [243, 171] on input "Subject" at bounding box center [397, 167] width 389 height 23
type input "L17 Concrete Pad Work."
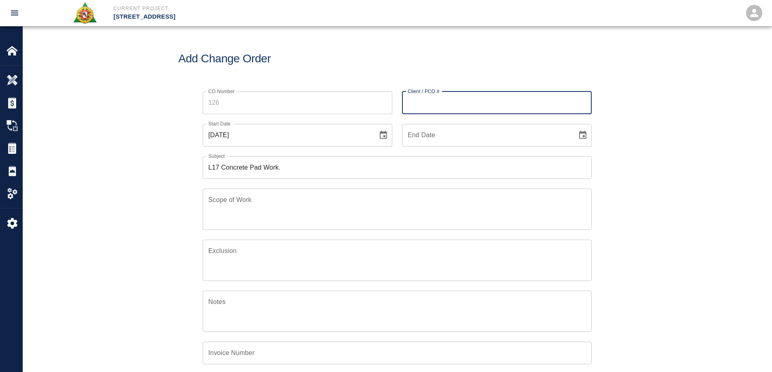
click at [435, 107] on input "Client / PCO #" at bounding box center [497, 103] width 190 height 23
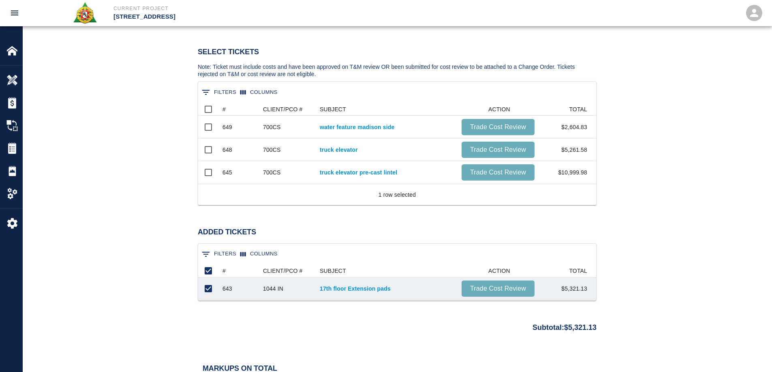
scroll to position [446, 0]
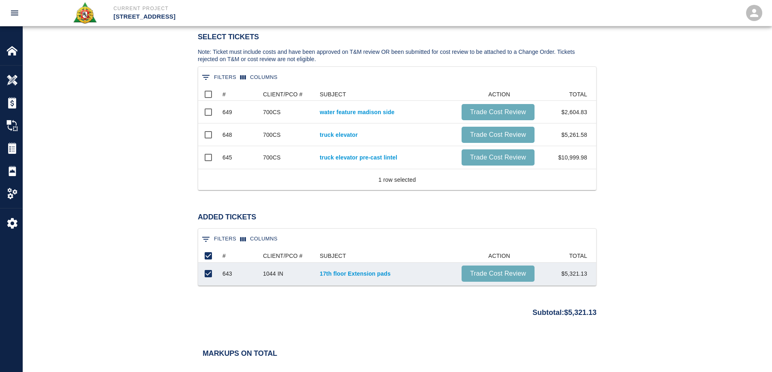
type input "1044in"
click at [335, 271] on link "17th floor Extension pads" at bounding box center [387, 274] width 134 height 8
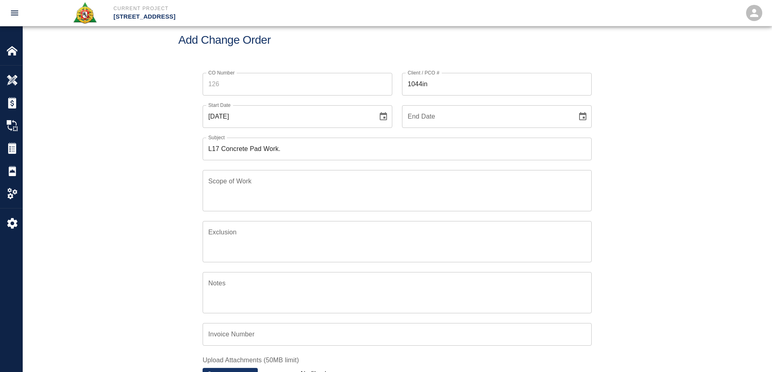
scroll to position [0, 0]
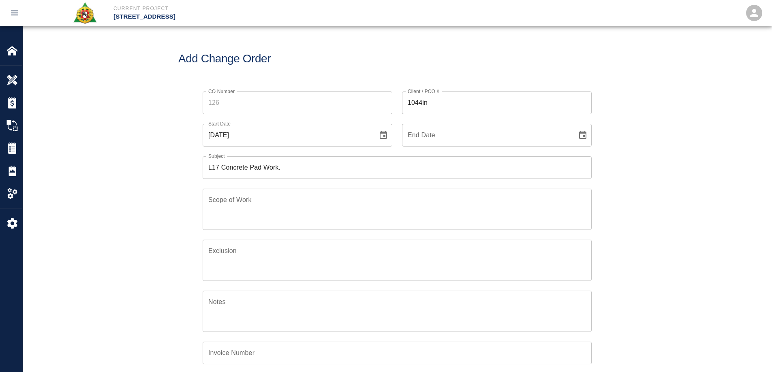
click at [385, 134] on icon "Choose date, selected date is Sep 10, 2025" at bounding box center [383, 135] width 10 height 10
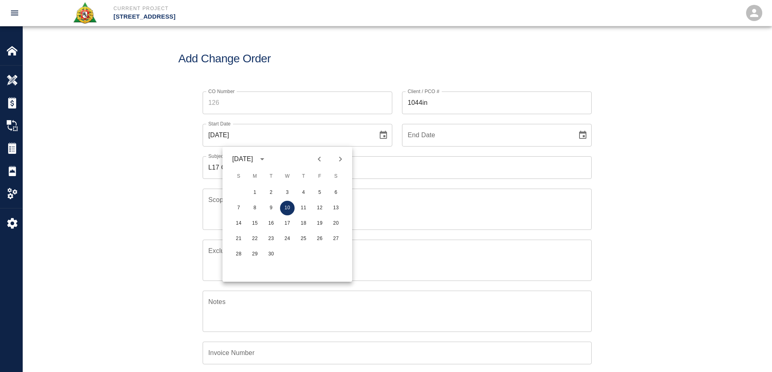
click at [325, 160] on button "Previous month" at bounding box center [319, 159] width 14 height 14
click at [286, 223] on button "13" at bounding box center [287, 223] width 15 height 15
type input "08/13/2025"
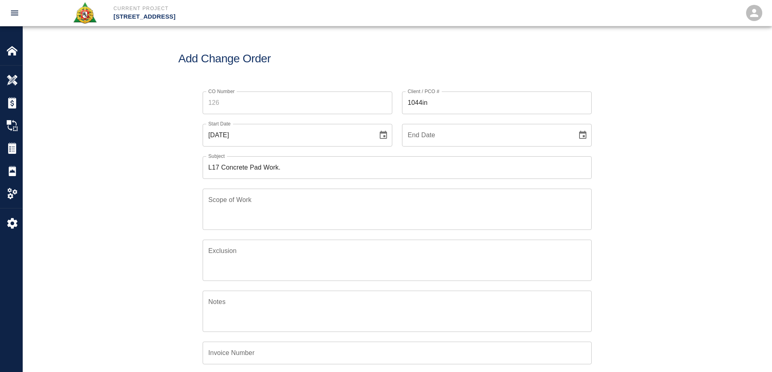
click at [580, 135] on icon "Choose date" at bounding box center [583, 135] width 10 height 10
click at [523, 157] on icon "Previous month" at bounding box center [519, 159] width 10 height 10
click at [503, 222] on button "14" at bounding box center [503, 223] width 15 height 15
type input "08/14/2025"
click at [590, 199] on div "x Scope of Work" at bounding box center [397, 209] width 389 height 41
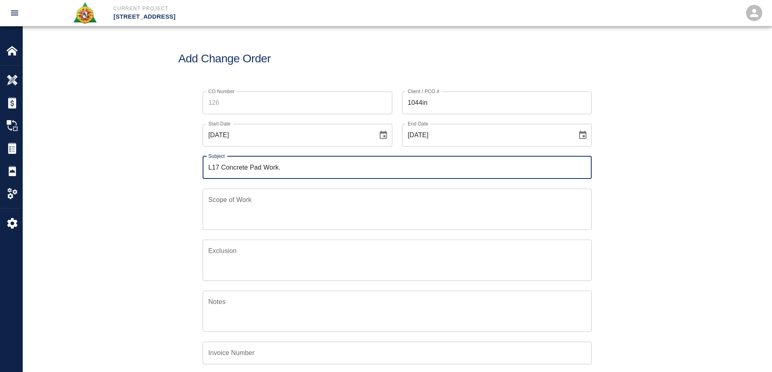
drag, startPoint x: 284, startPoint y: 168, endPoint x: 199, endPoint y: 167, distance: 85.1
click at [199, 167] on div "Subject L17 Concrete Pad Work. Subject" at bounding box center [392, 163] width 399 height 32
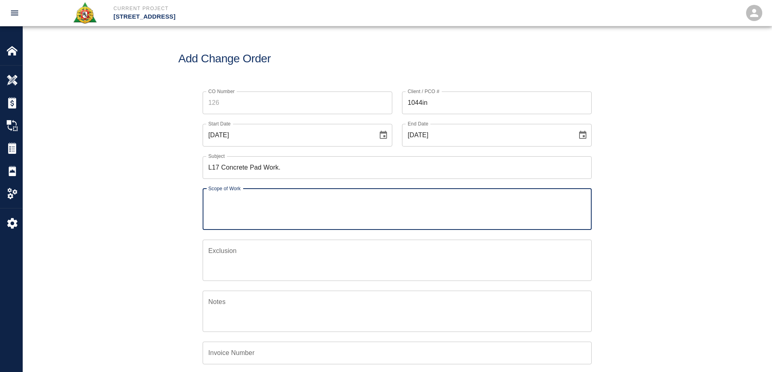
drag, startPoint x: 213, startPoint y: 167, endPoint x: 226, endPoint y: 203, distance: 38.5
click at [226, 203] on textarea "Scope of Work" at bounding box center [397, 209] width 378 height 28
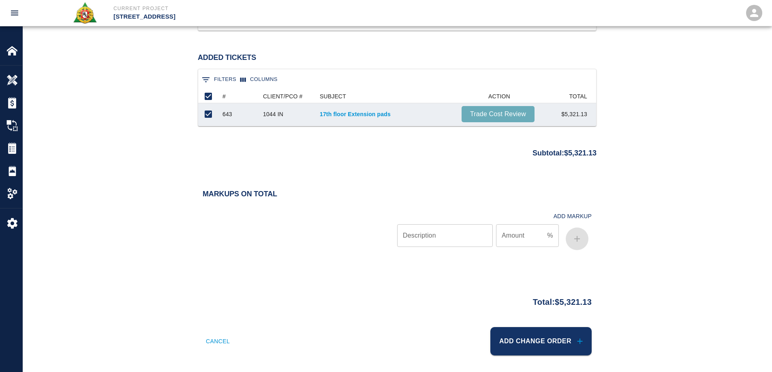
scroll to position [608, 0]
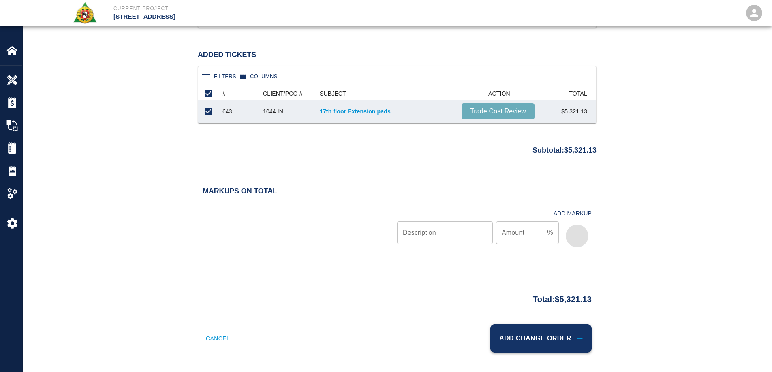
type textarea "Pad extension on Level 17."
click at [523, 339] on button "Add Change Order" at bounding box center [540, 339] width 101 height 28
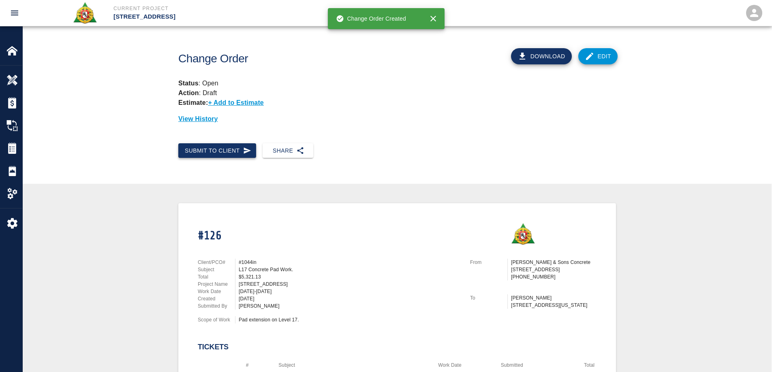
click at [220, 148] on button "Submit to Client" at bounding box center [217, 150] width 78 height 15
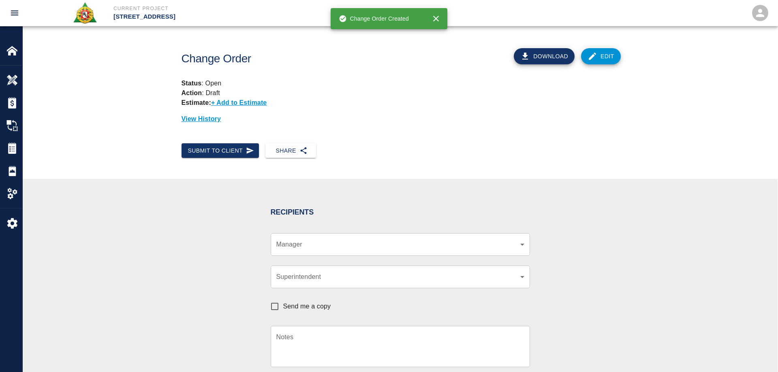
click at [283, 246] on body "Current Project 270 Park Ave Home 270 Park Ave Overview Estimates Change Orders…" at bounding box center [389, 186] width 778 height 372
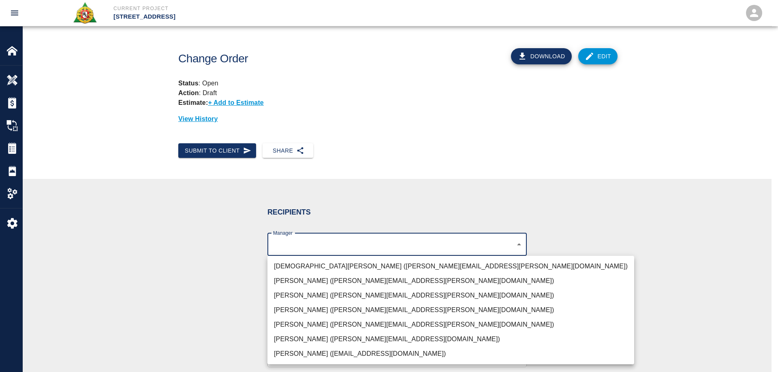
click at [301, 343] on li "Brian Daly (brian.daly1@aecom.com)" at bounding box center [450, 339] width 367 height 15
type input "85da188b-cc1c-4675-87f9-ec2c37837295"
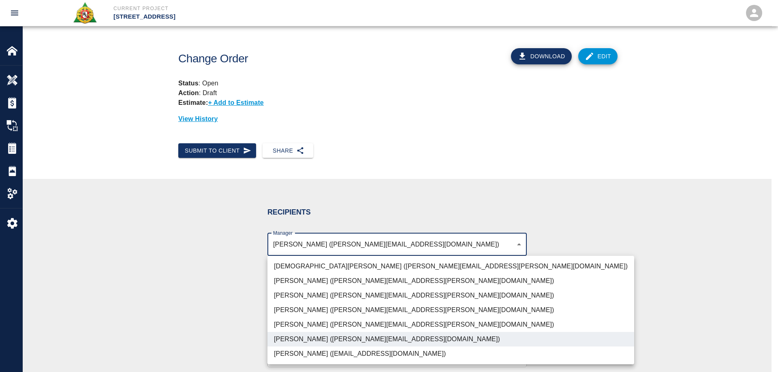
click at [199, 314] on div at bounding box center [389, 186] width 778 height 372
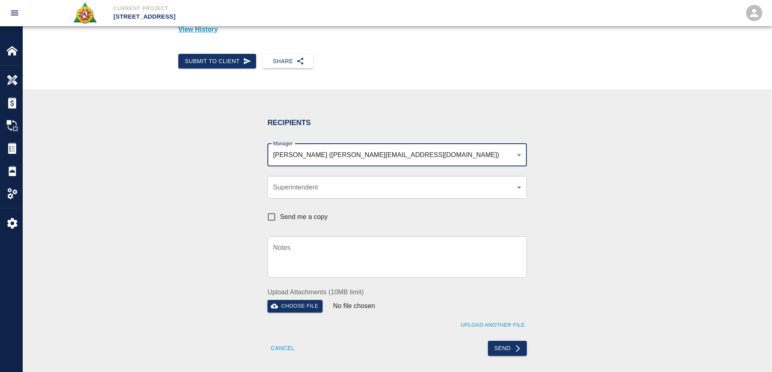
scroll to position [243, 0]
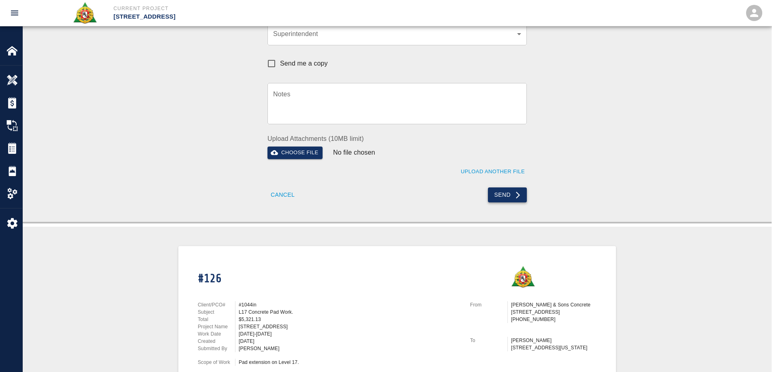
click at [512, 194] on button "Send" at bounding box center [507, 195] width 39 height 15
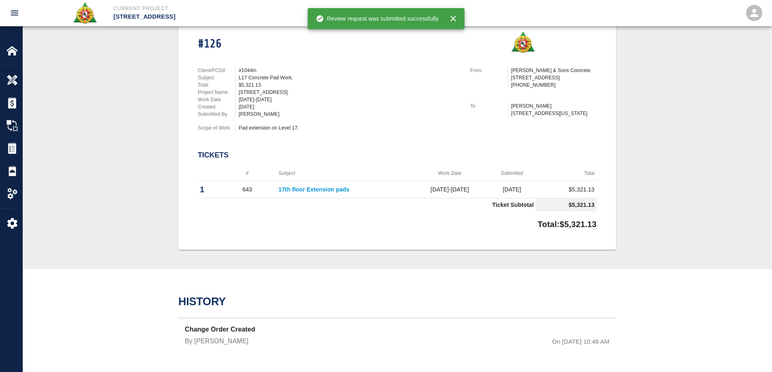
scroll to position [192, 0]
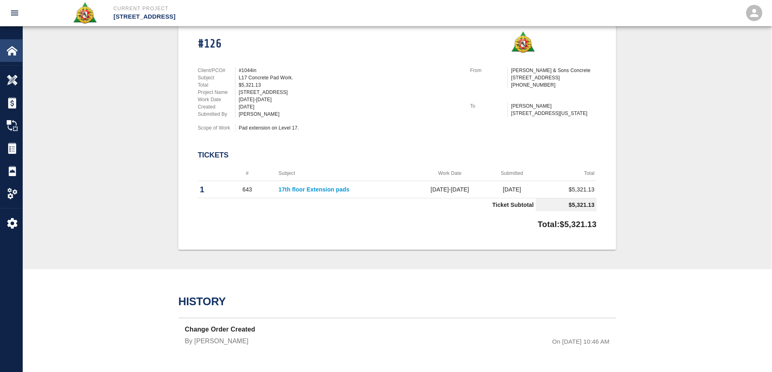
click at [10, 52] on img at bounding box center [11, 50] width 11 height 11
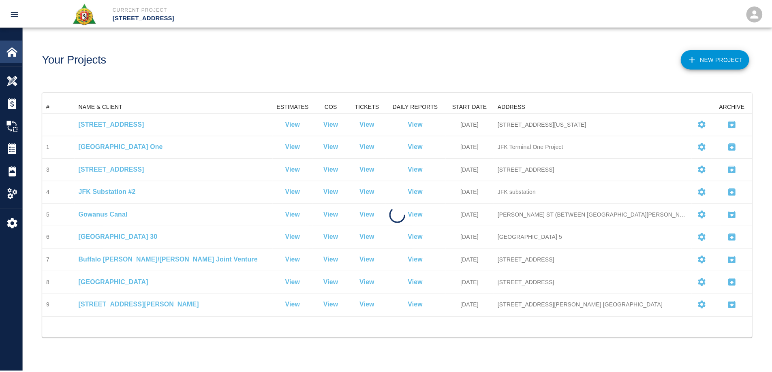
scroll to position [211, 709]
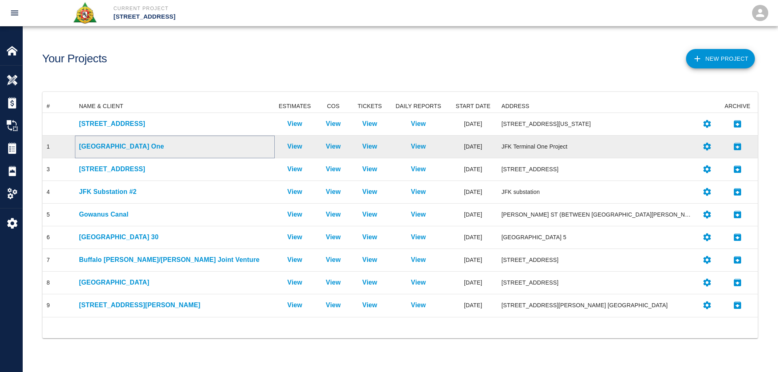
click at [115, 150] on p "[GEOGRAPHIC_DATA] One" at bounding box center [175, 147] width 192 height 10
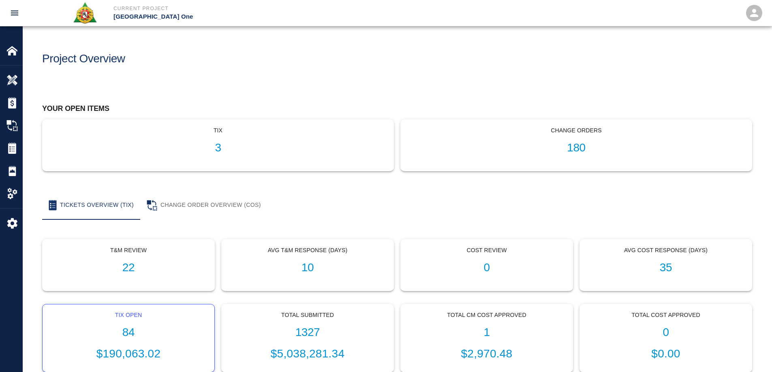
click at [128, 327] on h1 "84" at bounding box center [128, 332] width 159 height 13
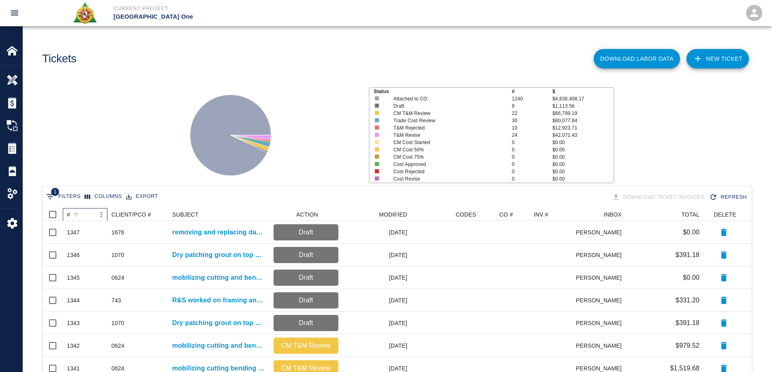
click at [69, 215] on div "#" at bounding box center [68, 214] width 3 height 13
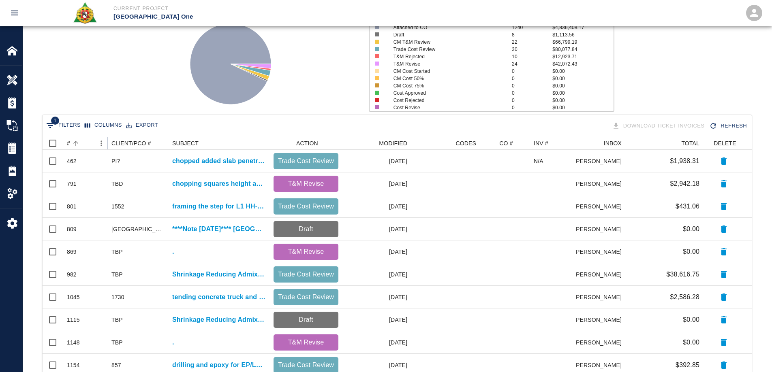
scroll to position [81, 0]
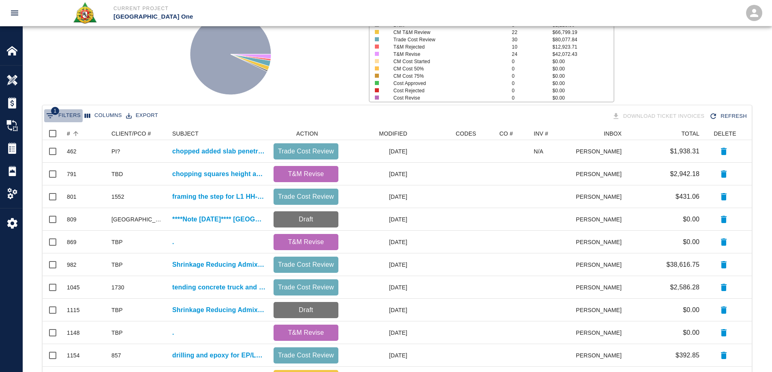
click at [73, 115] on button "1 Filters" at bounding box center [63, 115] width 38 height 13
select select "date_closed"
select select "isEmpty"
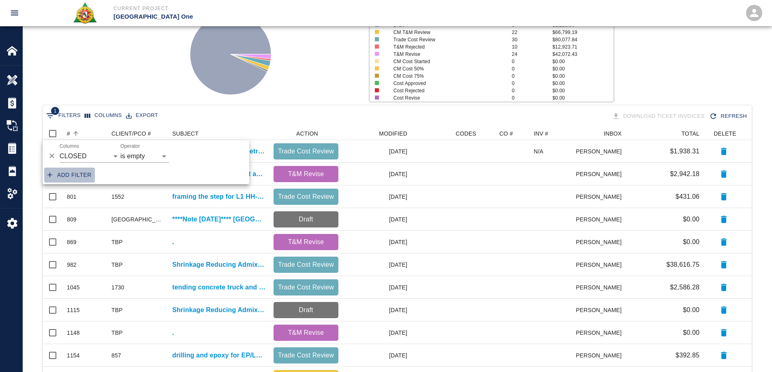
click at [79, 171] on button "Add filter" at bounding box center [69, 175] width 51 height 15
select select "date_closed"
select select "isEmpty"
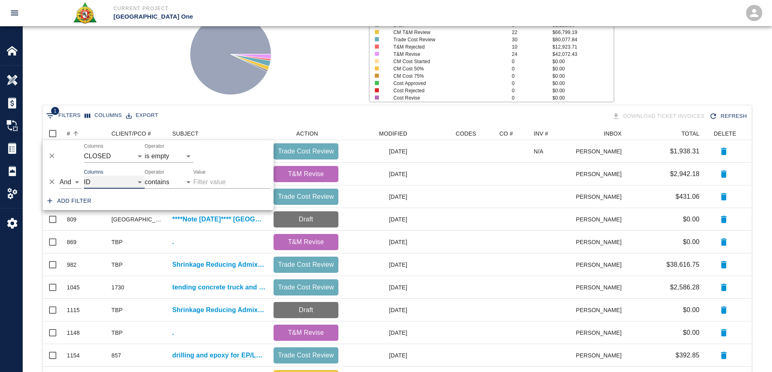
click at [138, 184] on select "ID # CLIENT/PCO # SUBJECT DESCRIPTION ACTION WORK MODIFIED CREATED CODES CO # I…" at bounding box center [114, 182] width 61 height 13
click at [84, 176] on select "ID # CLIENT/PCO # SUBJECT DESCRIPTION ACTION WORK MODIFIED CREATED CODES CO # I…" at bounding box center [114, 182] width 61 height 13
select select "pco_number"
click at [204, 182] on input "Value" at bounding box center [231, 182] width 77 height 13
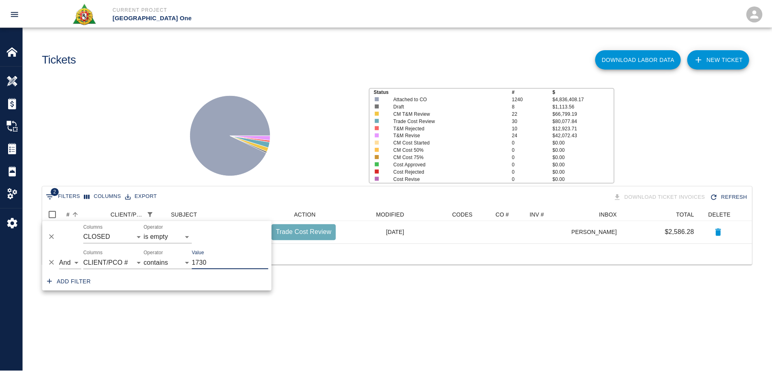
scroll to position [6, 6]
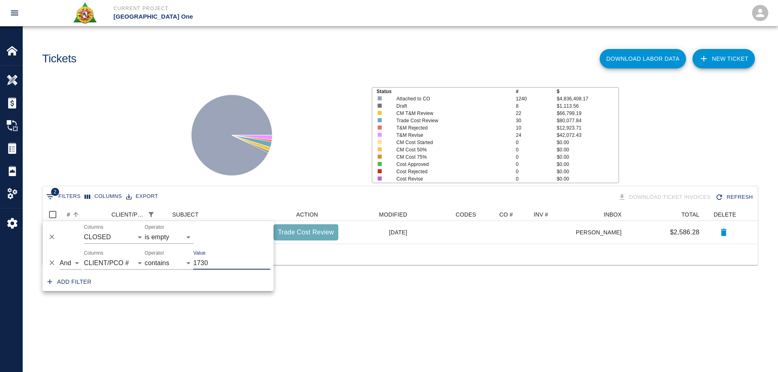
type input "1730"
click at [323, 82] on div at bounding box center [270, 132] width 190 height 108
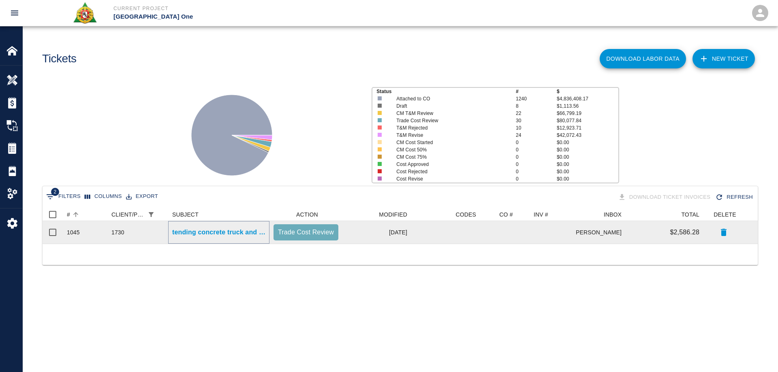
click at [232, 233] on p "tending concrete truck and mobilizing concrete via buggys and pulling up concre…" at bounding box center [218, 233] width 93 height 10
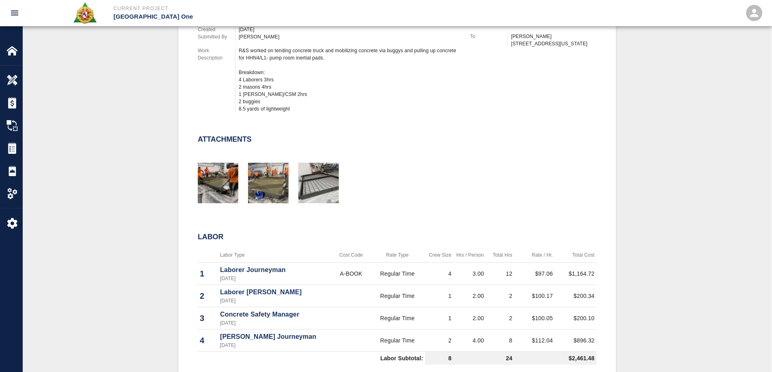
scroll to position [284, 0]
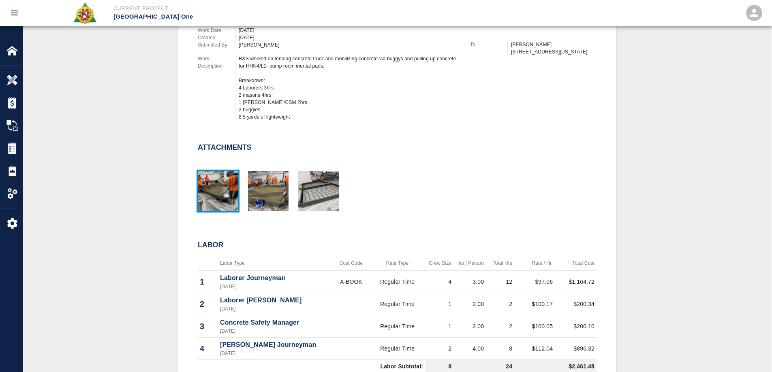
click at [225, 188] on img "button" at bounding box center [218, 191] width 41 height 41
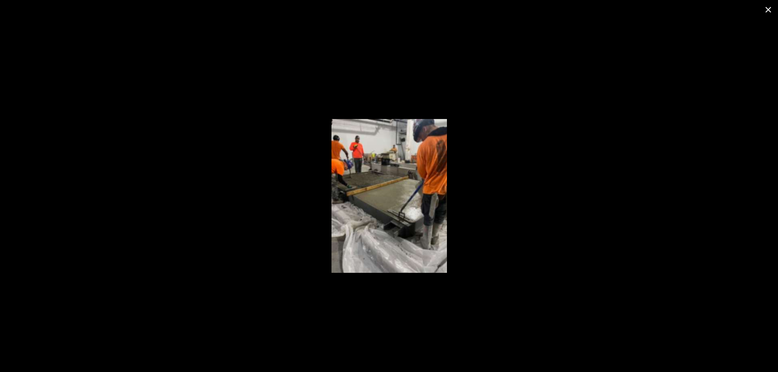
click at [765, 8] on icon "close" at bounding box center [768, 10] width 10 height 10
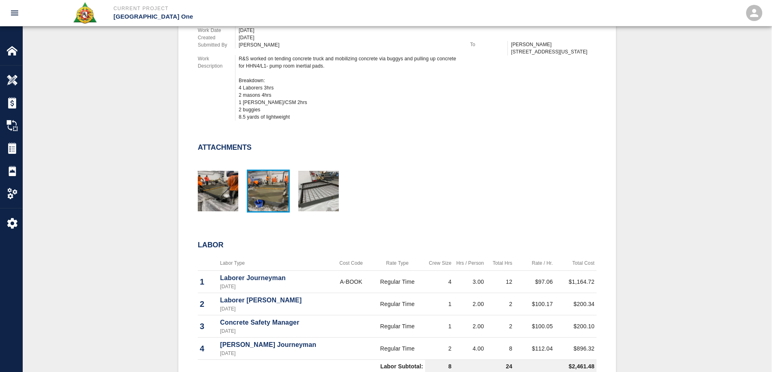
click at [272, 189] on img "button" at bounding box center [268, 191] width 41 height 41
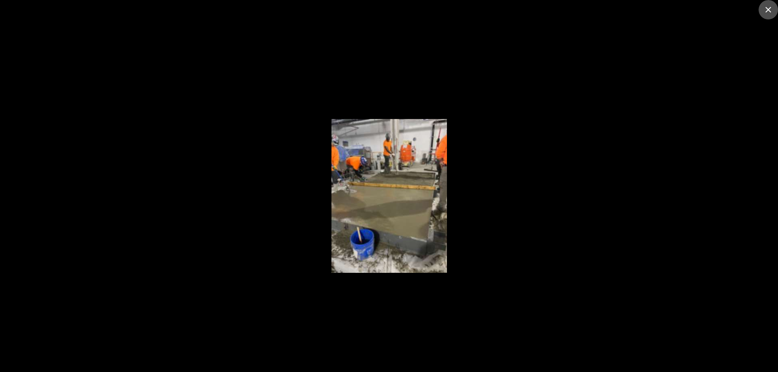
click at [771, 11] on icon "close" at bounding box center [768, 10] width 10 height 10
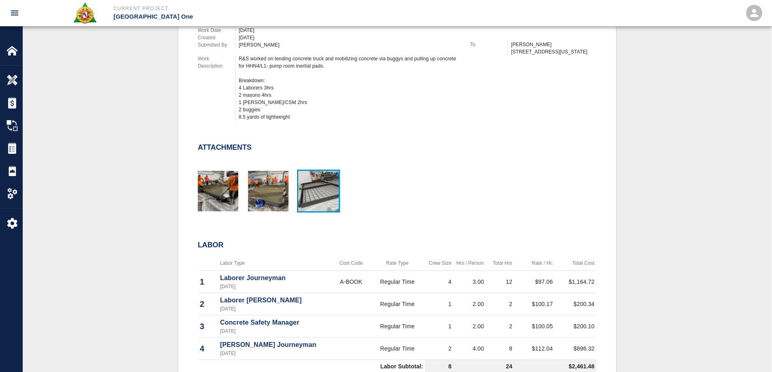
click at [329, 187] on img "button" at bounding box center [318, 191] width 41 height 41
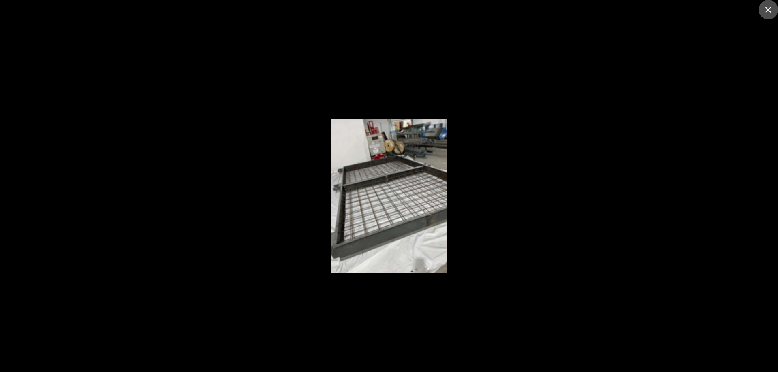
click at [771, 12] on icon "close" at bounding box center [768, 10] width 10 height 10
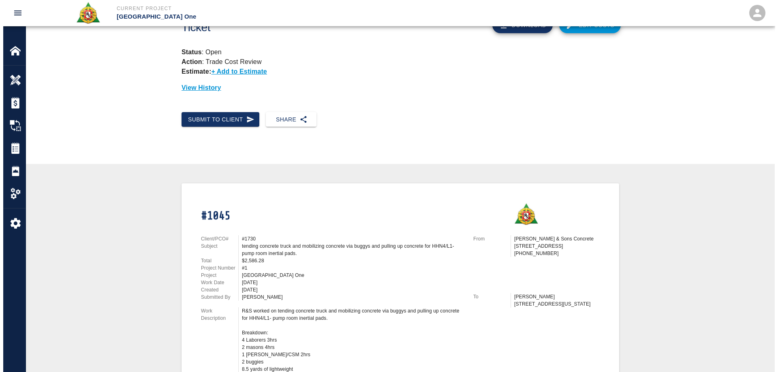
scroll to position [0, 0]
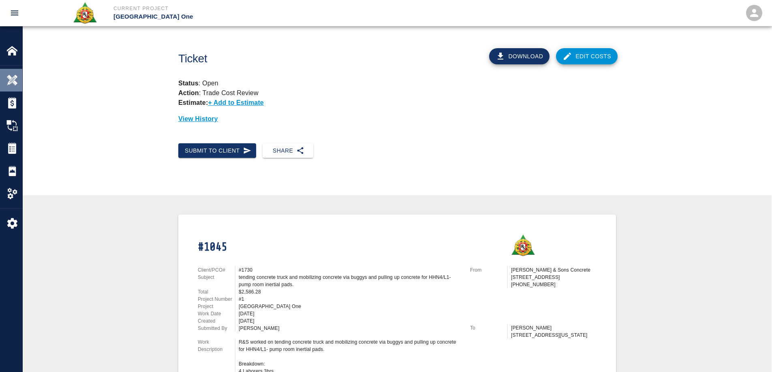
click at [9, 77] on img at bounding box center [11, 80] width 11 height 11
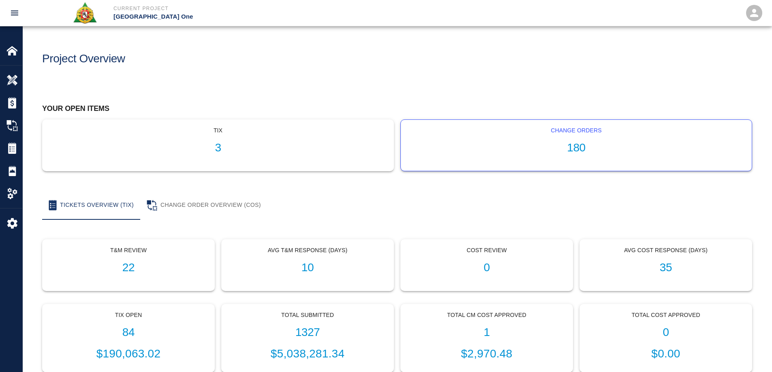
click at [575, 145] on h1 "180" at bounding box center [576, 147] width 338 height 13
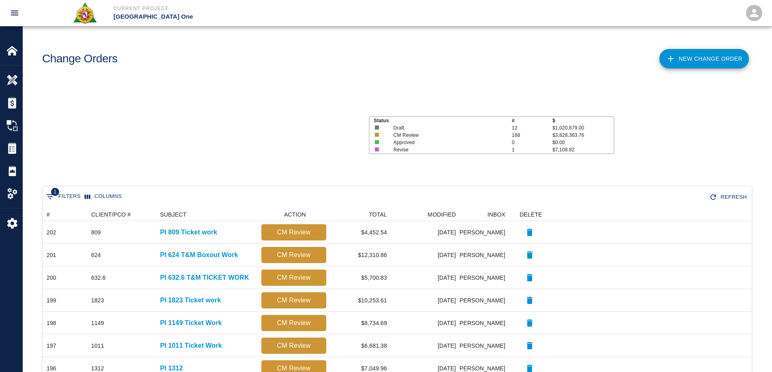
scroll to position [6, 6]
click at [699, 62] on link "New Change Order" at bounding box center [704, 58] width 90 height 19
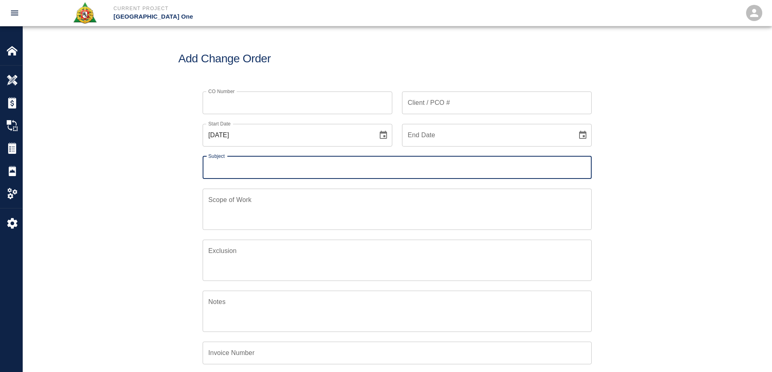
scroll to position [188, 392]
click at [468, 103] on input "Client / PCO #" at bounding box center [497, 103] width 190 height 23
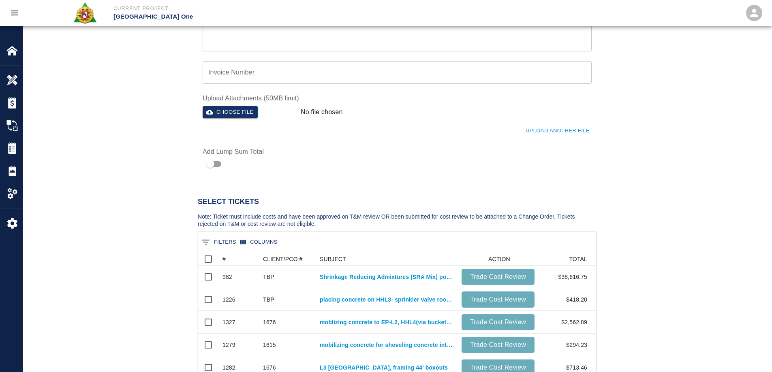
scroll to position [284, 0]
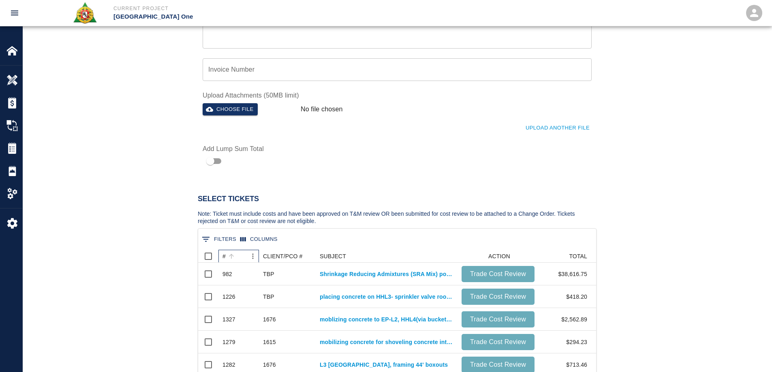
click at [225, 256] on div "#" at bounding box center [223, 256] width 3 height 13
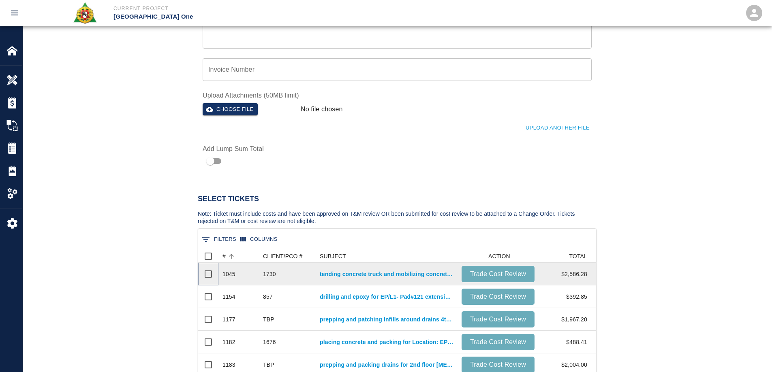
click at [212, 275] on input "Select row" at bounding box center [208, 274] width 17 height 17
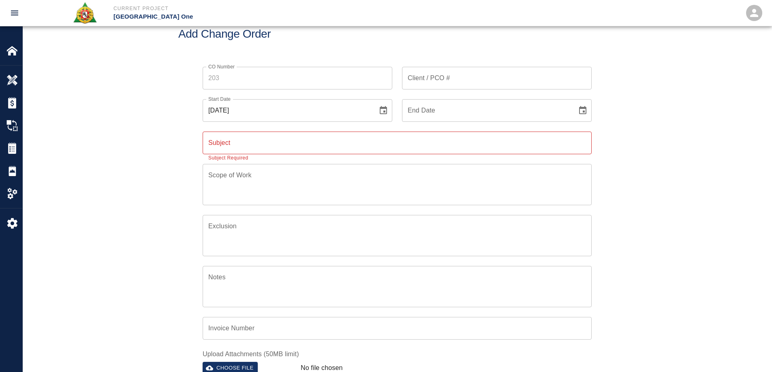
scroll to position [0, 0]
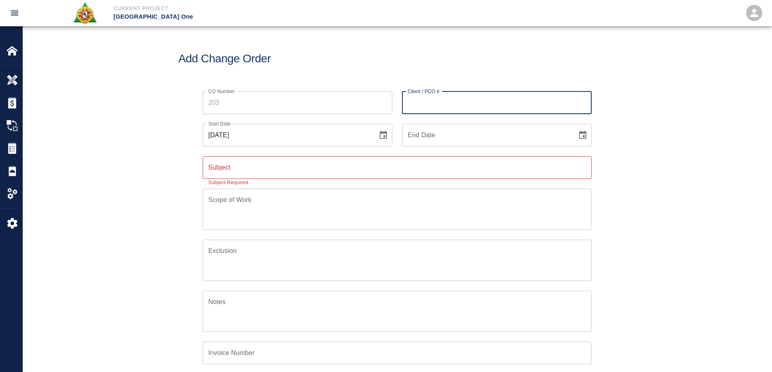
click at [449, 104] on input "Client / PCO #" at bounding box center [497, 103] width 190 height 23
type input "1730"
click at [655, 132] on div "CO Number CO Number Client / PCO # 1730 Client / PCO # Start Date 09/10/2025 St…" at bounding box center [397, 267] width 749 height 371
click at [388, 138] on button "Choose date, selected date is Sep 10, 2025" at bounding box center [383, 135] width 16 height 16
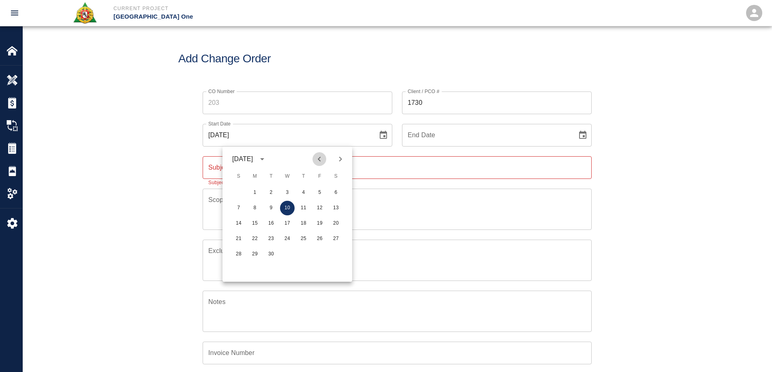
click at [320, 164] on icon "Previous month" at bounding box center [319, 159] width 10 height 10
click at [320, 163] on icon "Previous month" at bounding box center [319, 159] width 10 height 10
click at [304, 257] on button "29" at bounding box center [303, 254] width 15 height 15
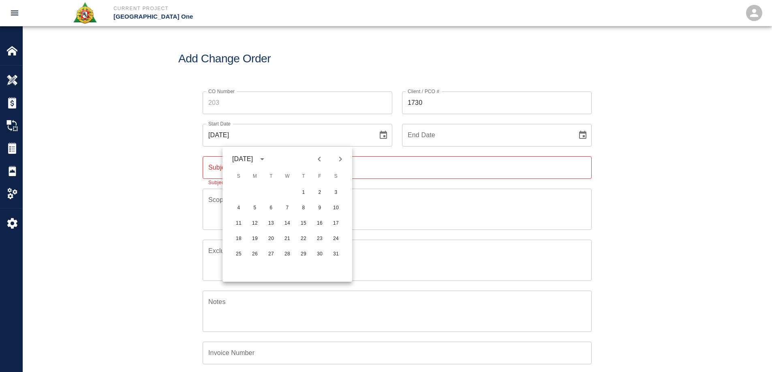
type input "[DATE]"
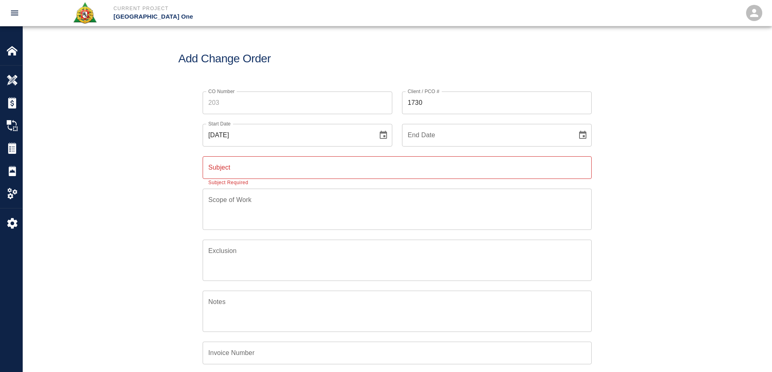
click at [579, 133] on icon "Choose date" at bounding box center [583, 135] width 10 height 10
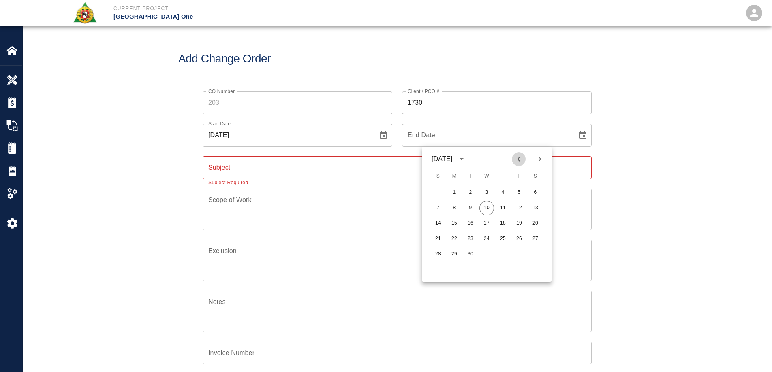
click at [520, 156] on icon "Previous month" at bounding box center [519, 159] width 10 height 10
click at [512, 162] on div at bounding box center [529, 159] width 35 height 14
click at [520, 158] on icon "Previous month" at bounding box center [519, 159] width 10 height 10
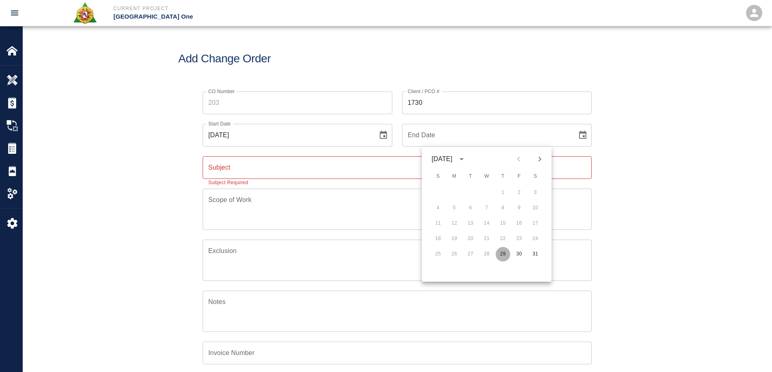
click at [499, 257] on button "29" at bounding box center [503, 254] width 15 height 15
type input "[DATE]"
drag, startPoint x: 607, startPoint y: 238, endPoint x: 498, endPoint y: 250, distance: 108.8
click at [607, 237] on div "CO Number CO Number Client / PCO # 1730 Client / PCO # Start Date 05/29/2025 St…" at bounding box center [397, 267] width 438 height 371
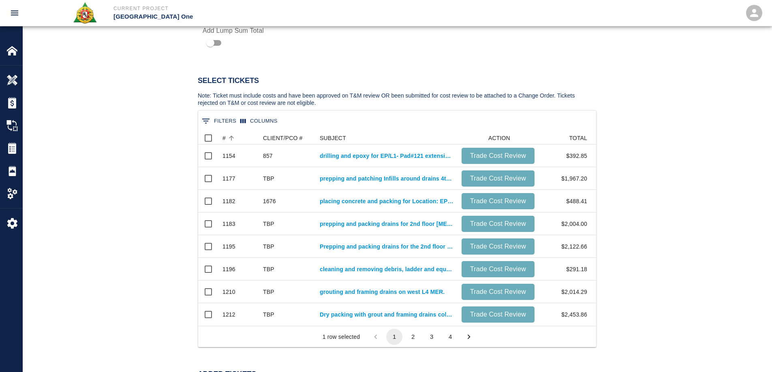
scroll to position [567, 0]
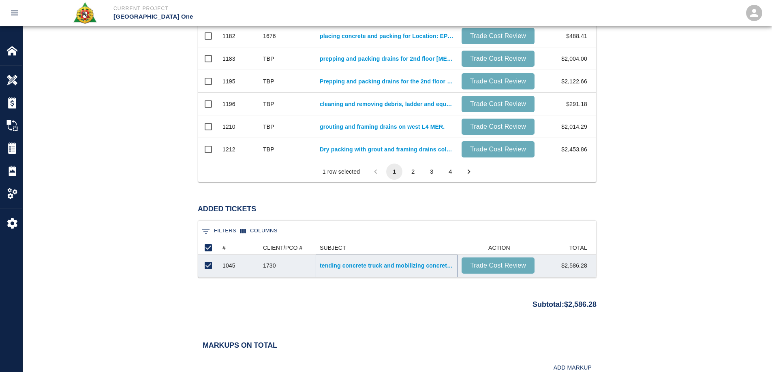
click at [340, 267] on link "tending concrete truck and mobilizing concrete via buggys and pulling up concre…" at bounding box center [387, 266] width 134 height 8
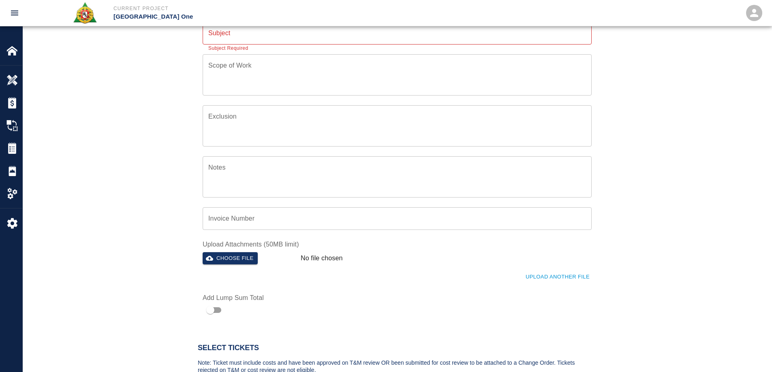
scroll to position [0, 0]
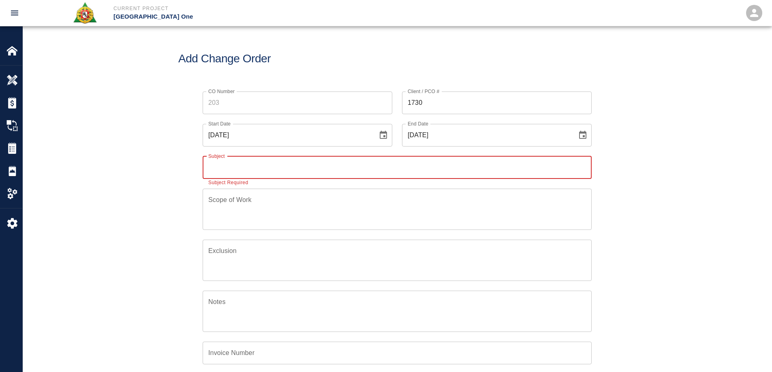
click at [239, 171] on input "Subject" at bounding box center [397, 167] width 389 height 23
paste input "tending concrete truck and mobilizing concrete via buggys and pulling up concre…"
type input "tending concrete truck and mobilizing concrete via buggys and pulling up concre…"
click at [235, 208] on textarea "Scope of Work" at bounding box center [397, 209] width 378 height 28
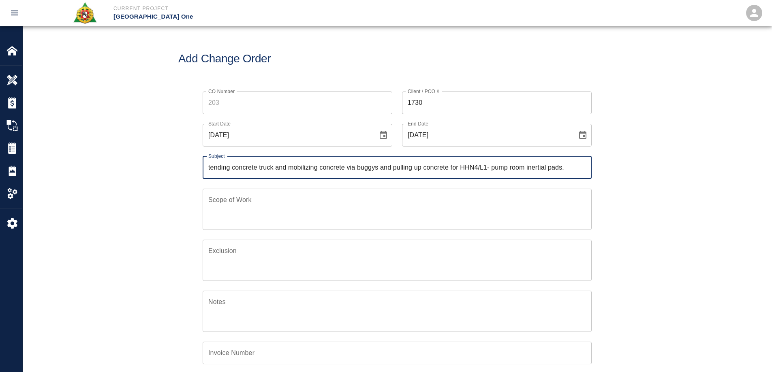
drag, startPoint x: 208, startPoint y: 167, endPoint x: 590, endPoint y: 169, distance: 381.7
click at [590, 169] on input "tending concrete truck and mobilizing concrete via buggys and pulling up concre…" at bounding box center [397, 167] width 389 height 23
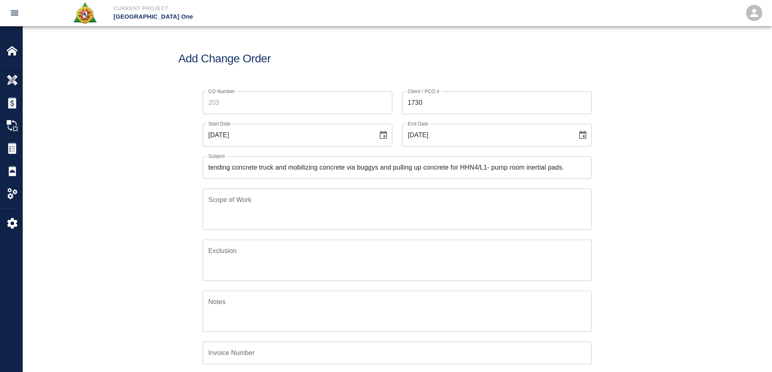
drag, startPoint x: 537, startPoint y: 168, endPoint x: 130, endPoint y: 186, distance: 407.6
click at [130, 186] on div "CO Number CO Number Client / PCO # 1730 Client / PCO # Start Date 05/29/2025 St…" at bounding box center [397, 267] width 749 height 371
click at [685, 198] on div "CO Number CO Number Client / PCO # 1730 Client / PCO # Start Date 05/29/2025 St…" at bounding box center [397, 267] width 749 height 371
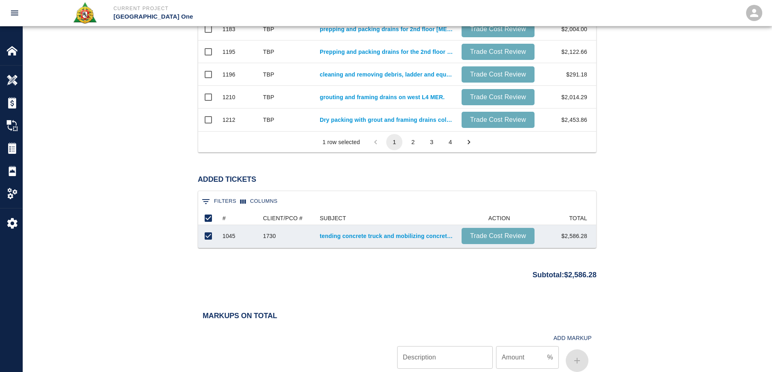
scroll to position [689, 0]
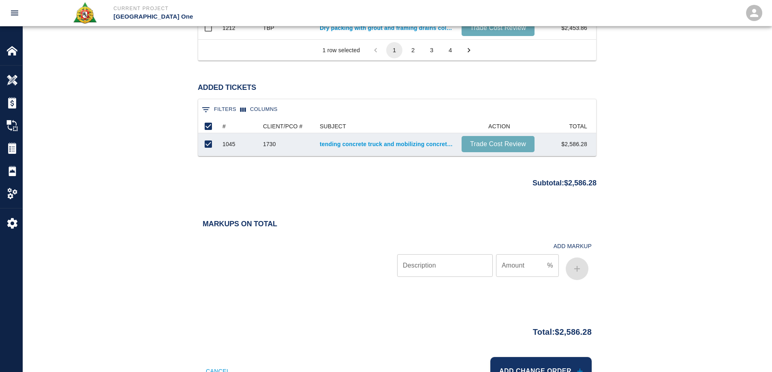
click at [468, 269] on input "Description" at bounding box center [445, 265] width 96 height 23
type input "bond"
type input ".70"
click at [575, 271] on icon "button" at bounding box center [577, 269] width 10 height 10
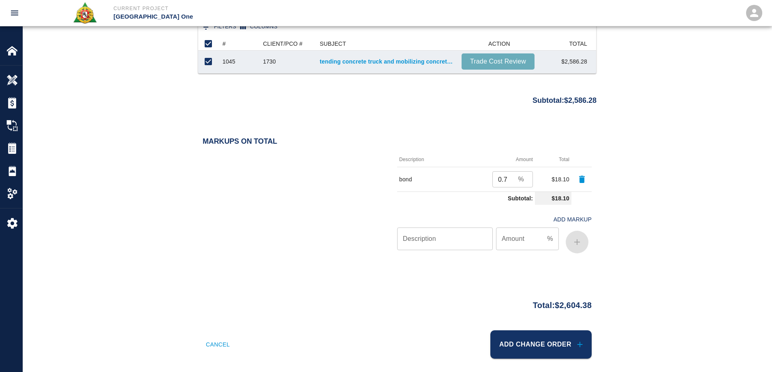
scroll to position [778, 0]
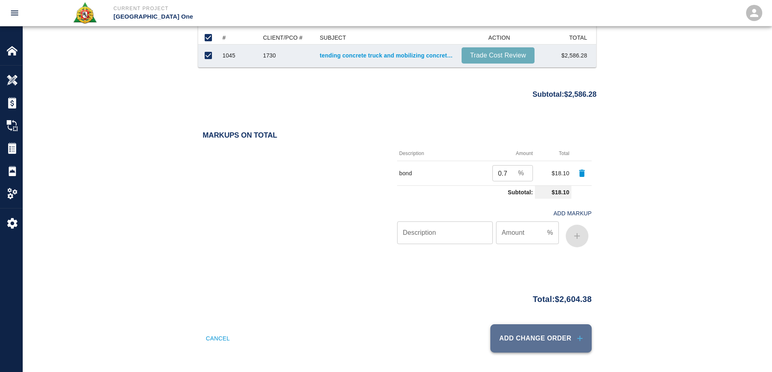
click at [575, 343] on button "Add Change Order" at bounding box center [540, 339] width 101 height 28
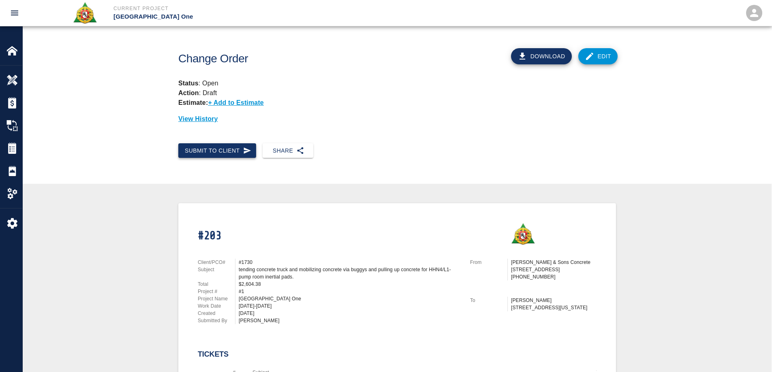
click at [228, 147] on button "Submit to Client" at bounding box center [217, 150] width 78 height 15
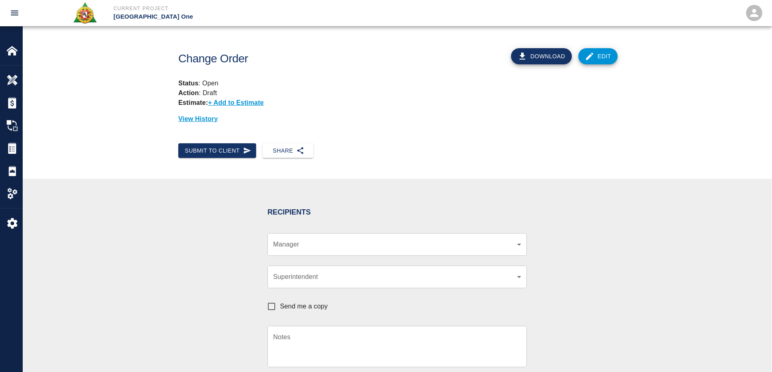
click at [315, 248] on body "Current Project JFK Terminal One Home JFK Terminal One Overview Estimates Chang…" at bounding box center [386, 186] width 772 height 372
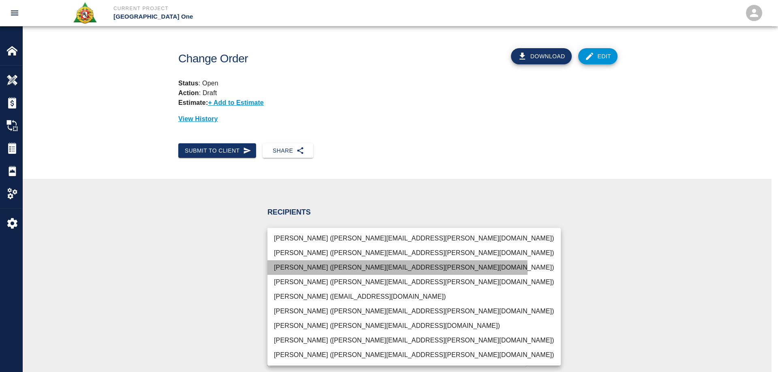
click at [297, 271] on li "Parin Kanani (parin.kanani@aecom.com)" at bounding box center [413, 268] width 293 height 15
type input "69d78ca4-8a93-4c72-a988-7271956ccf0b"
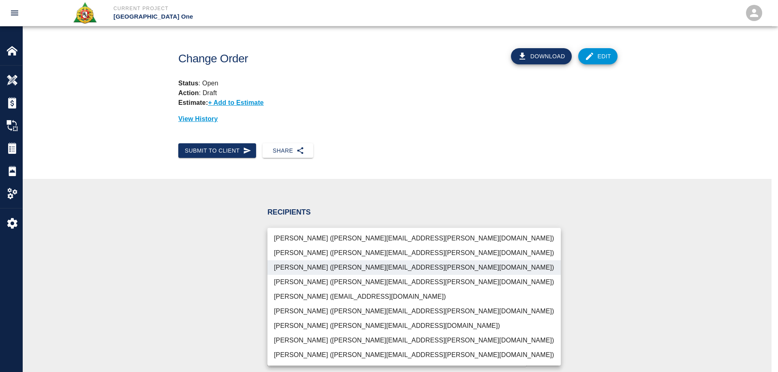
click at [295, 271] on li "Parin Kanani (parin.kanani@aecom.com)" at bounding box center [413, 268] width 293 height 15
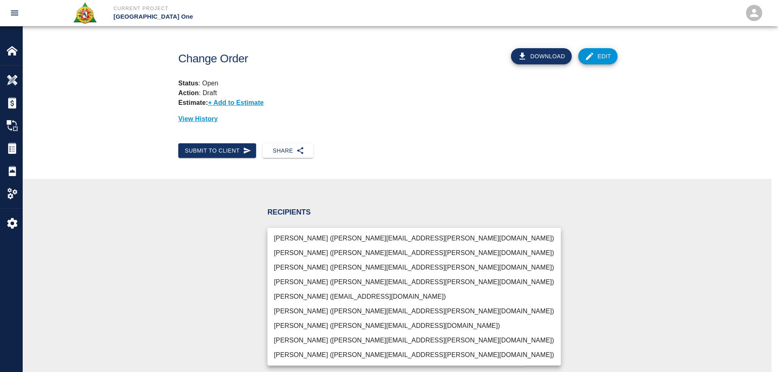
click at [171, 279] on div at bounding box center [389, 186] width 778 height 372
click at [296, 247] on body "Current Project JFK Terminal One Home JFK Terminal One Overview Estimates Chang…" at bounding box center [389, 186] width 778 height 372
click at [296, 268] on li "Parin Kanani (parin.kanani@aecom.com)" at bounding box center [413, 268] width 293 height 15
type input "69d78ca4-8a93-4c72-a988-7271956ccf0b"
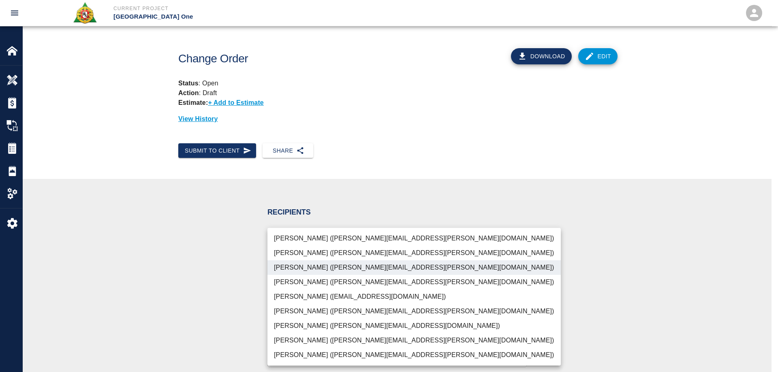
click at [642, 244] on div at bounding box center [389, 186] width 778 height 372
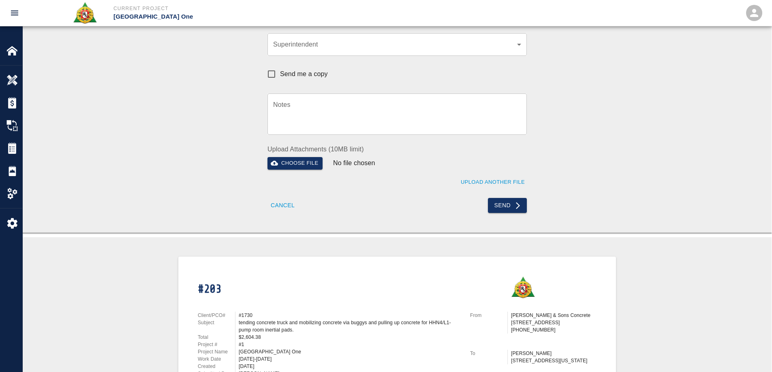
scroll to position [243, 0]
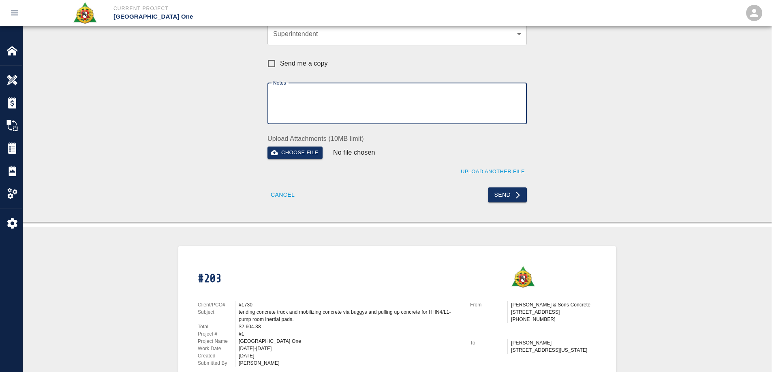
click at [317, 100] on textarea "Notes" at bounding box center [397, 104] width 248 height 28
type textarea "A formal COR will follow."
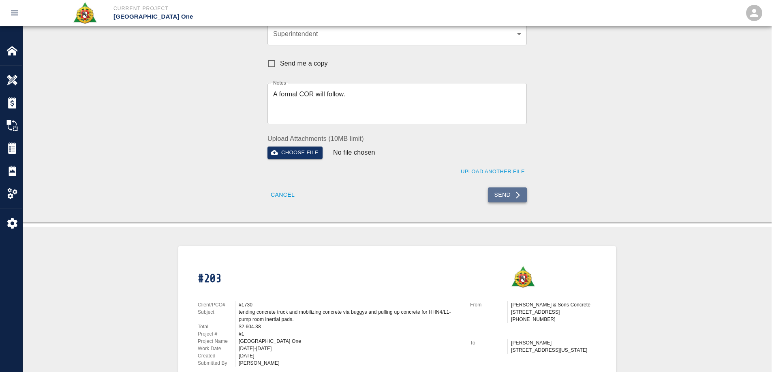
click at [509, 197] on button "Send" at bounding box center [507, 195] width 39 height 15
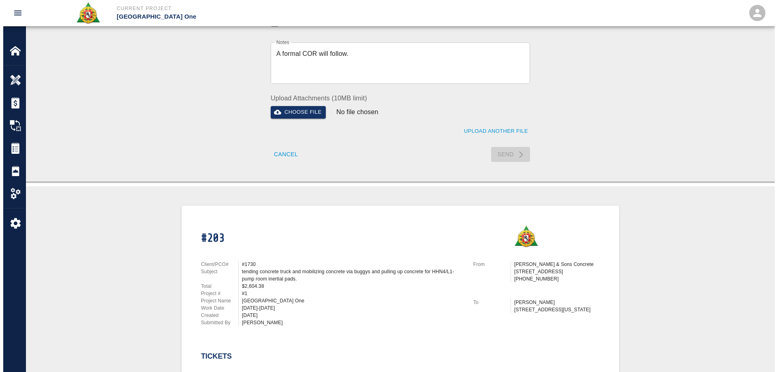
scroll to position [0, 0]
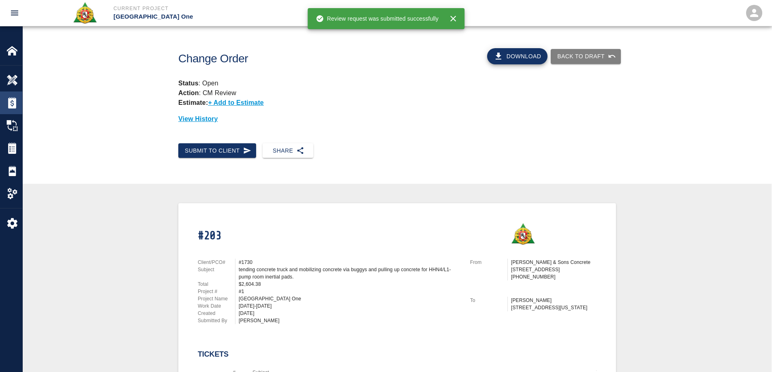
click at [11, 105] on img at bounding box center [11, 102] width 11 height 11
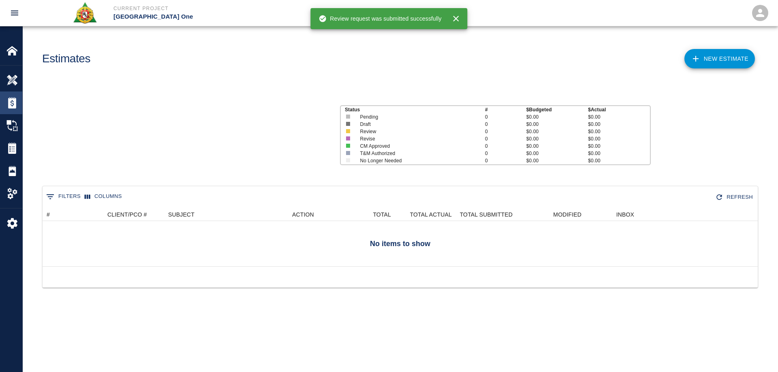
scroll to position [52, 709]
click at [6, 147] on img at bounding box center [11, 148] width 11 height 11
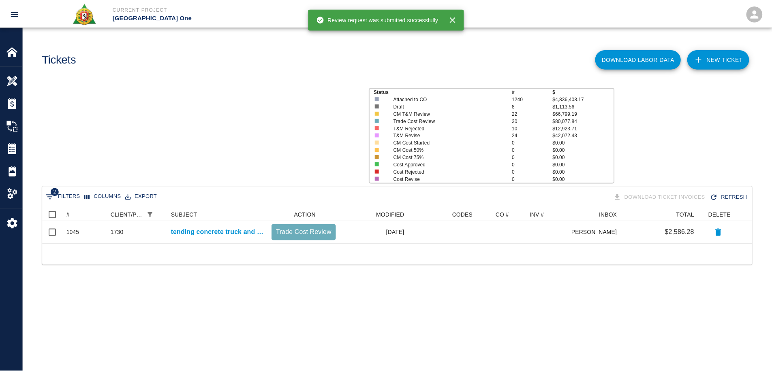
scroll to position [30, 709]
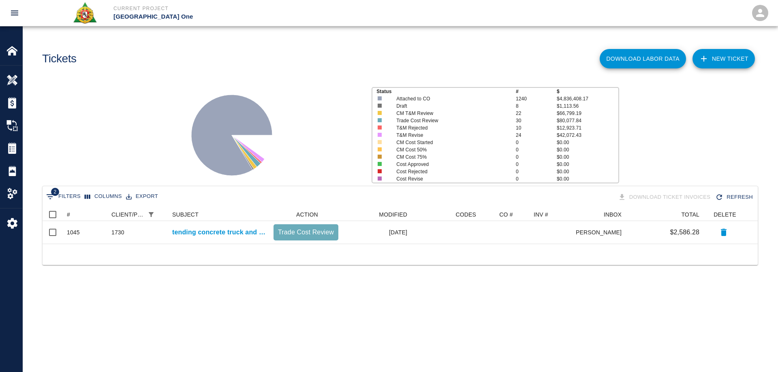
click at [53, 196] on icon "Show filters" at bounding box center [50, 197] width 10 height 10
select select "date_closed"
select select "isEmpty"
select select "pco_number"
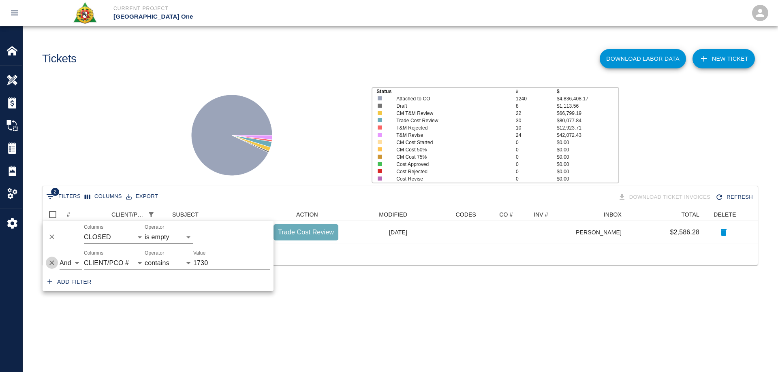
click at [54, 263] on icon "Delete" at bounding box center [52, 263] width 8 height 8
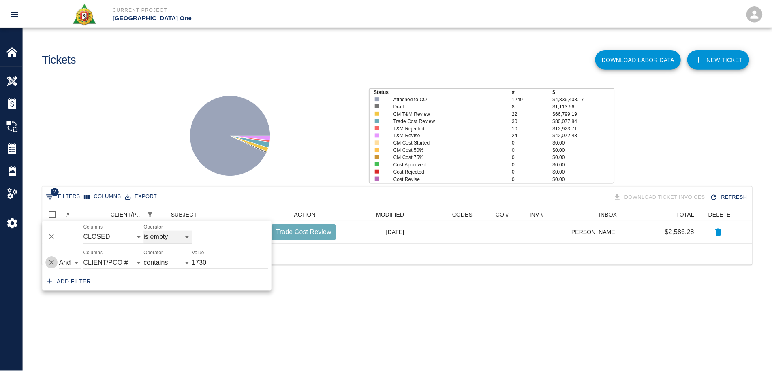
scroll to position [461, 703]
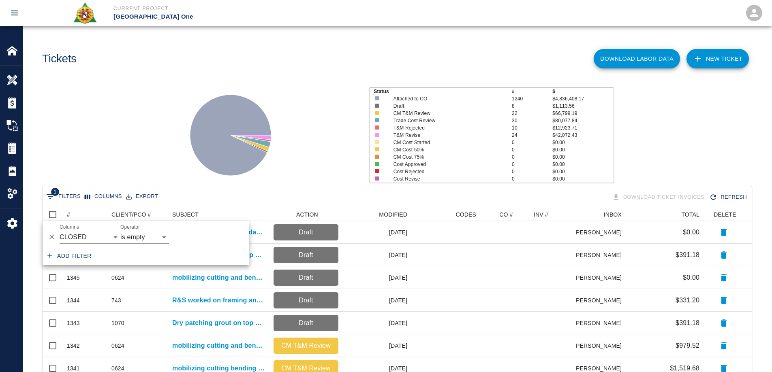
click at [143, 123] on div "Status # $ Attached to CO 1240 $4,836,408.17 Draft 8 $1,113.56 CM T&M Review 22…" at bounding box center [393, 132] width 755 height 108
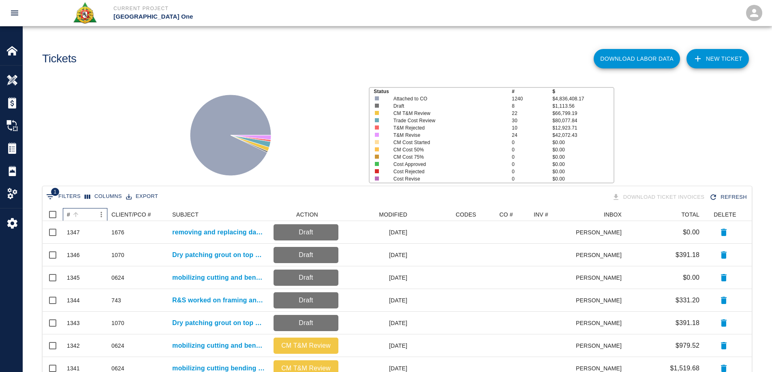
click at [69, 216] on div "#" at bounding box center [68, 214] width 3 height 13
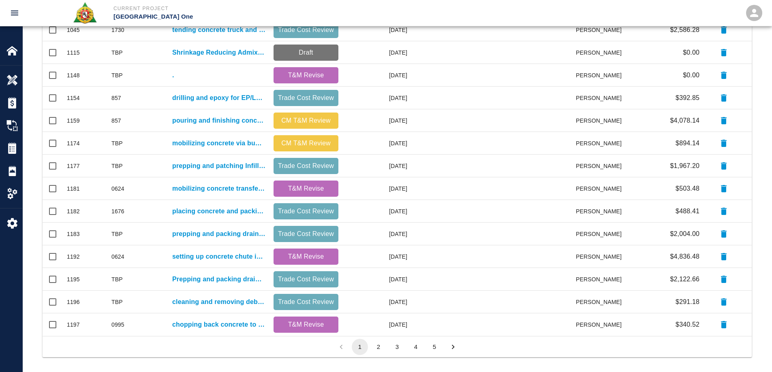
scroll to position [344, 0]
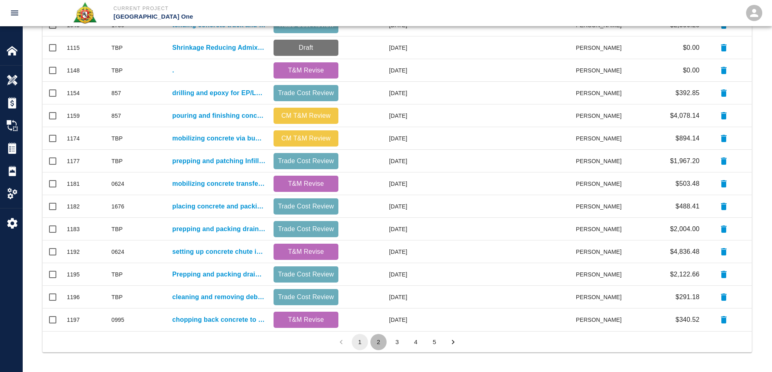
click at [376, 346] on button "2" at bounding box center [378, 342] width 16 height 16
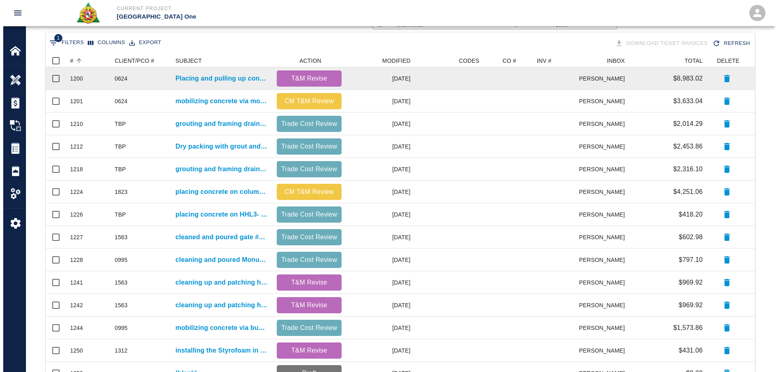
scroll to position [0, 0]
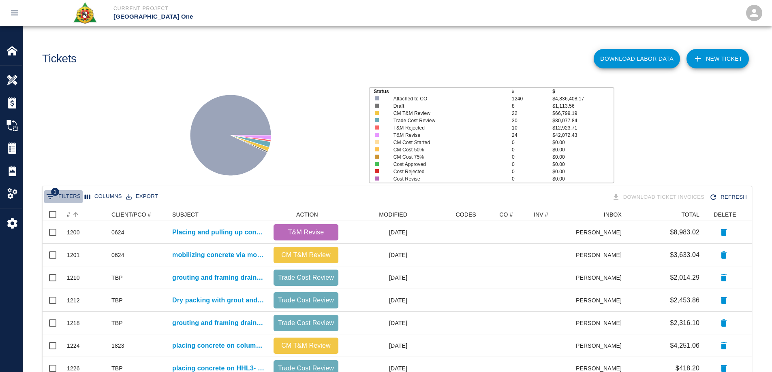
click at [73, 192] on button "1 Filters" at bounding box center [63, 196] width 38 height 13
select select "date_closed"
select select "isEmpty"
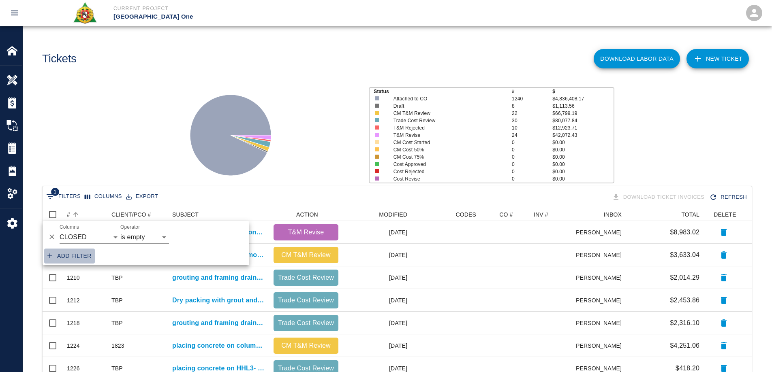
click at [86, 254] on button "Add filter" at bounding box center [69, 256] width 51 height 15
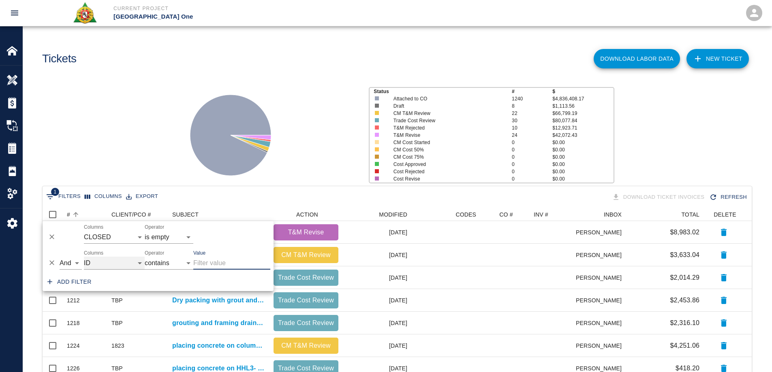
click at [105, 262] on select "ID # CLIENT/PCO # SUBJECT DESCRIPTION ACTION WORK MODIFIED CREATED CODES CO # I…" at bounding box center [114, 263] width 61 height 13
click at [84, 257] on select "ID # CLIENT/PCO # SUBJECT DESCRIPTION ACTION WORK MODIFIED CREATED CODES CO # I…" at bounding box center [114, 263] width 61 height 13
select select "pco_number"
click at [222, 260] on input "Value" at bounding box center [231, 263] width 77 height 13
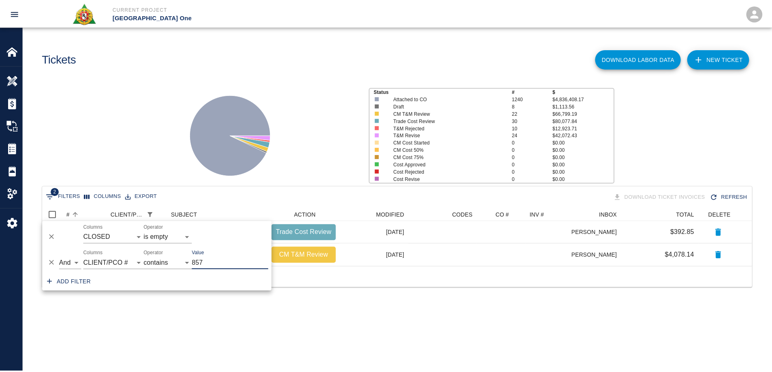
scroll to position [6, 6]
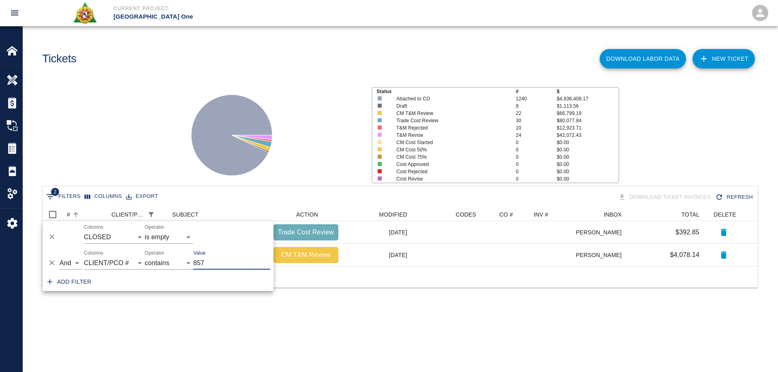
type input "857"
click at [176, 147] on div at bounding box center [270, 132] width 190 height 108
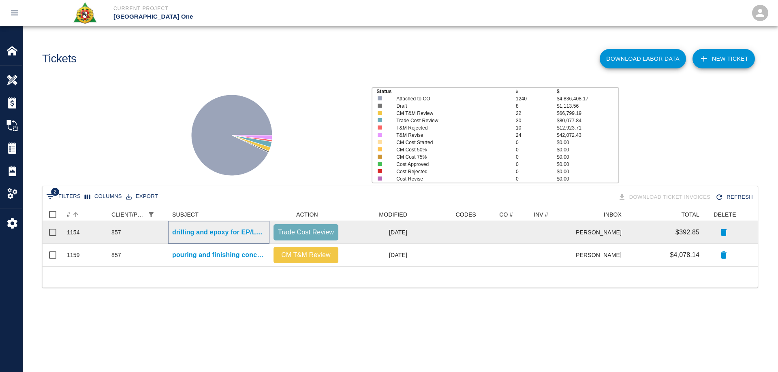
click at [222, 233] on p "drilling and epoxy for EP/L1- Pad#121 extension." at bounding box center [218, 233] width 93 height 10
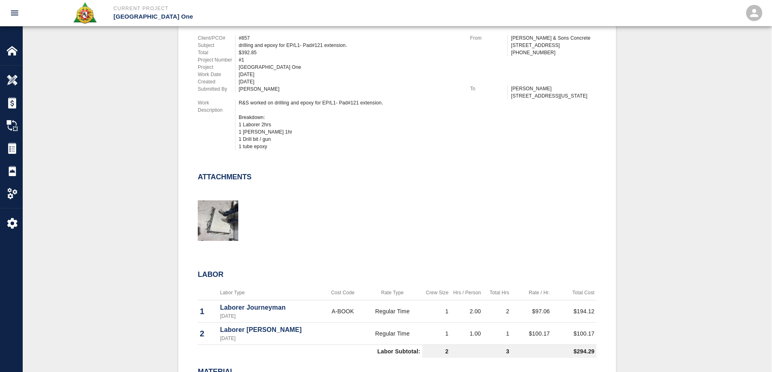
scroll to position [41, 0]
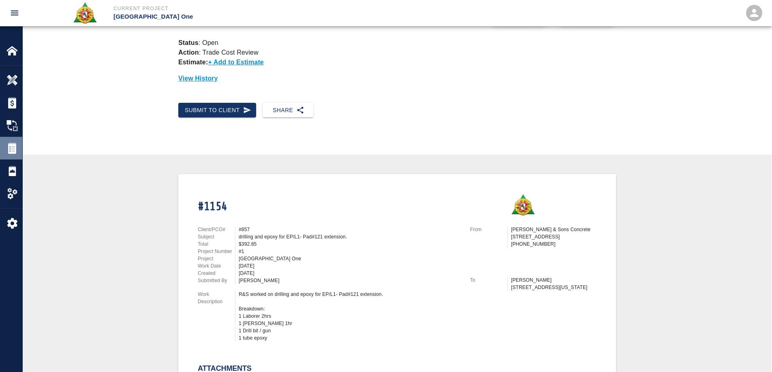
click at [22, 143] on div at bounding box center [17, 148] width 23 height 11
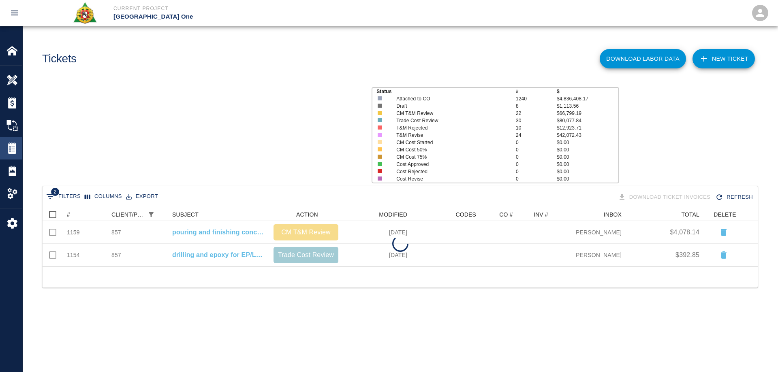
scroll to position [52, 709]
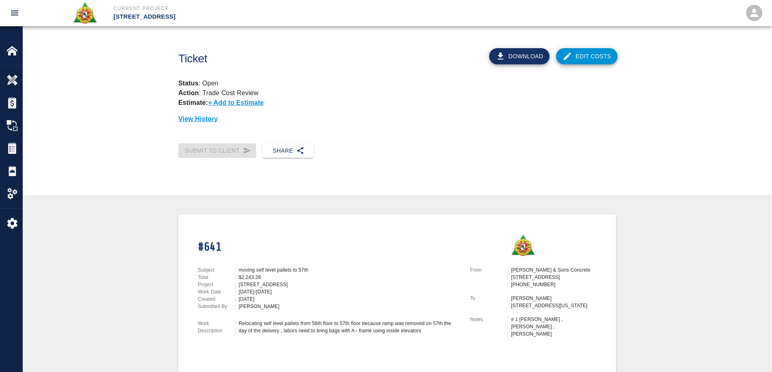
click at [241, 330] on div "Relocating self level pallets from 56th floor to 57th floor because ramp was re…" at bounding box center [350, 327] width 222 height 15
drag, startPoint x: 239, startPoint y: 327, endPoint x: 401, endPoint y: 332, distance: 162.2
click at [434, 334] on div "Relocating self level pallets from 56th floor to 57th floor because ramp was re…" at bounding box center [350, 327] width 222 height 15
copy div "Relocating self level pallets from 56th floor to 57th floor because ramp was re…"
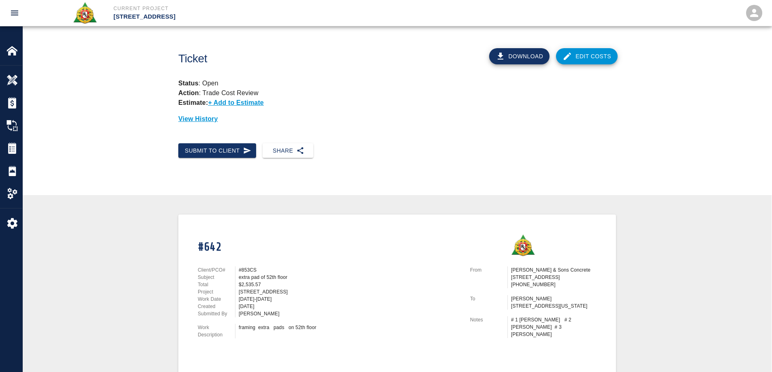
drag, startPoint x: 292, startPoint y: 277, endPoint x: 239, endPoint y: 277, distance: 52.7
click at [239, 277] on div "extra pad of 52th floor" at bounding box center [350, 277] width 222 height 7
copy div "extra pad of 52th floor"
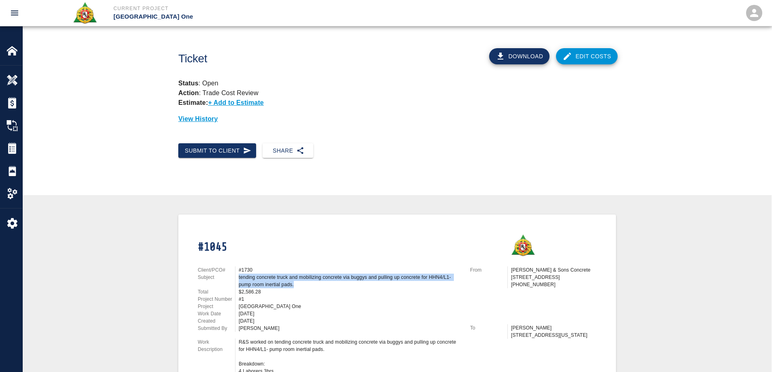
drag, startPoint x: 239, startPoint y: 278, endPoint x: 296, endPoint y: 287, distance: 57.6
click at [296, 287] on div "tending concrete truck and mobilizing concrete via buggys and pulling up concre…" at bounding box center [350, 281] width 222 height 15
copy div "tending concrete truck and mobilizing concrete via buggys and pulling up concre…"
